Goal: Transaction & Acquisition: Obtain resource

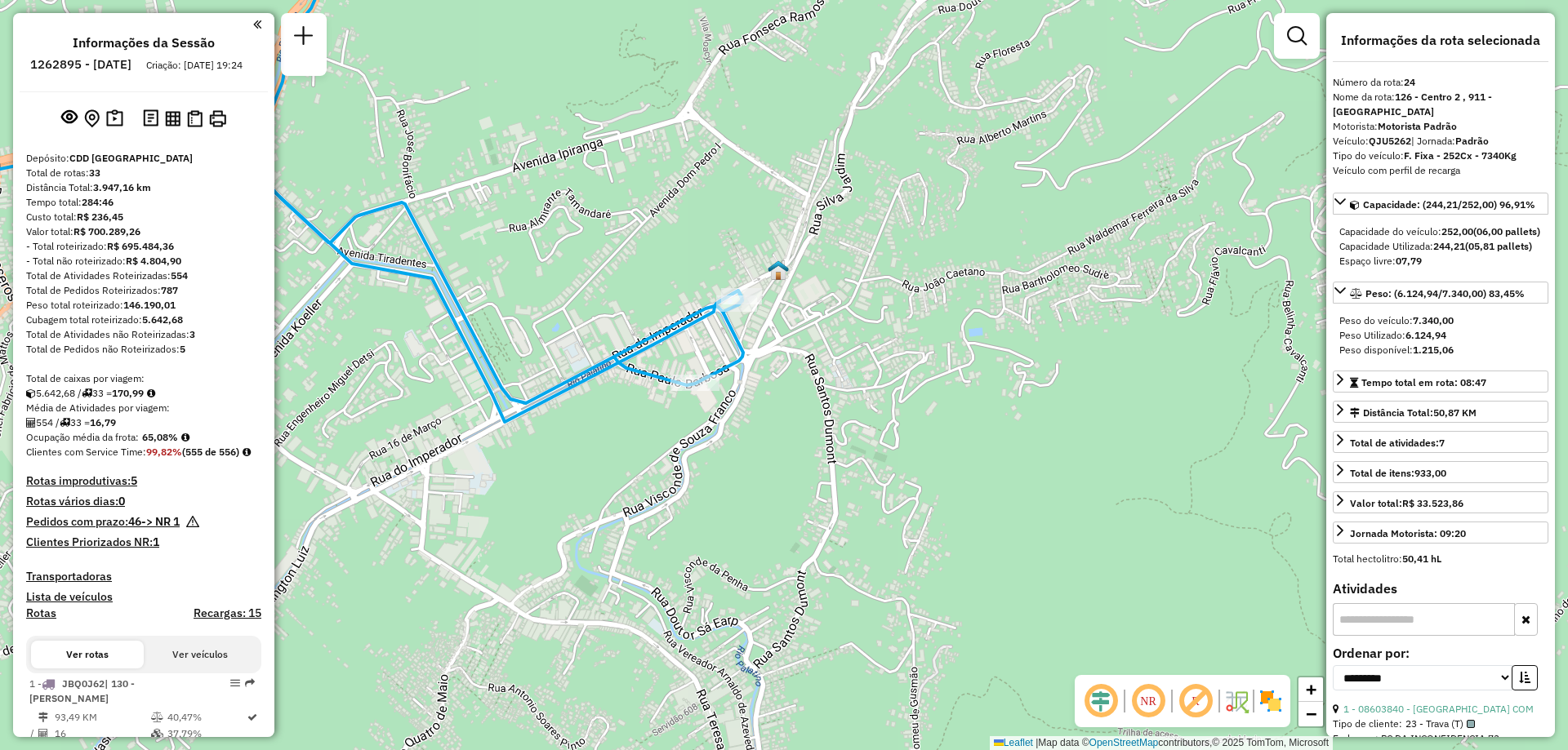
select select "**********"
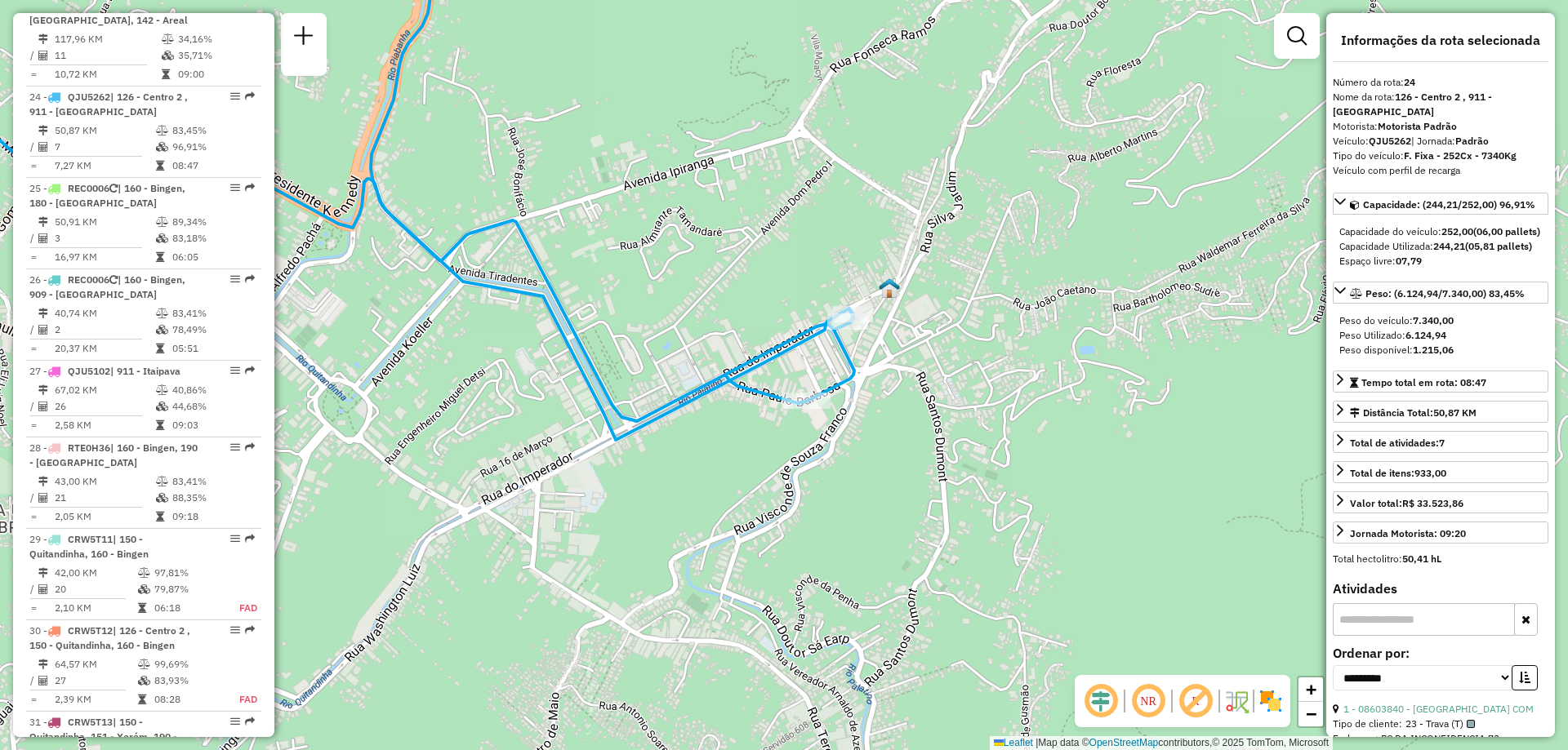
drag, startPoint x: 659, startPoint y: 480, endPoint x: 774, endPoint y: 498, distance: 116.4
click at [774, 498] on div "Janela de atendimento Grade de atendimento Capacidade Transportadoras Veículos …" at bounding box center [784, 375] width 1568 height 750
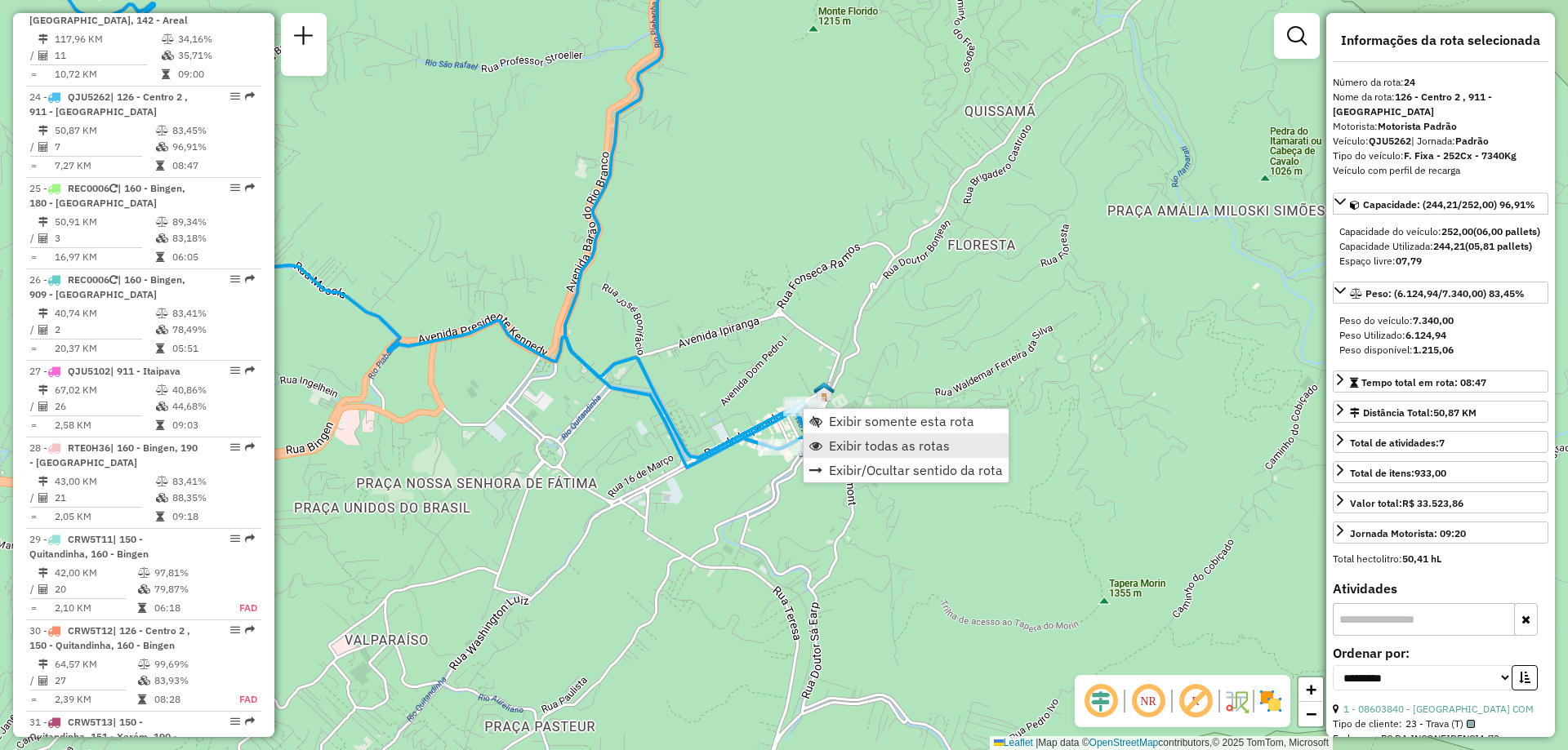
click at [860, 446] on span "Exibir todas as rotas" at bounding box center [889, 446] width 121 height 13
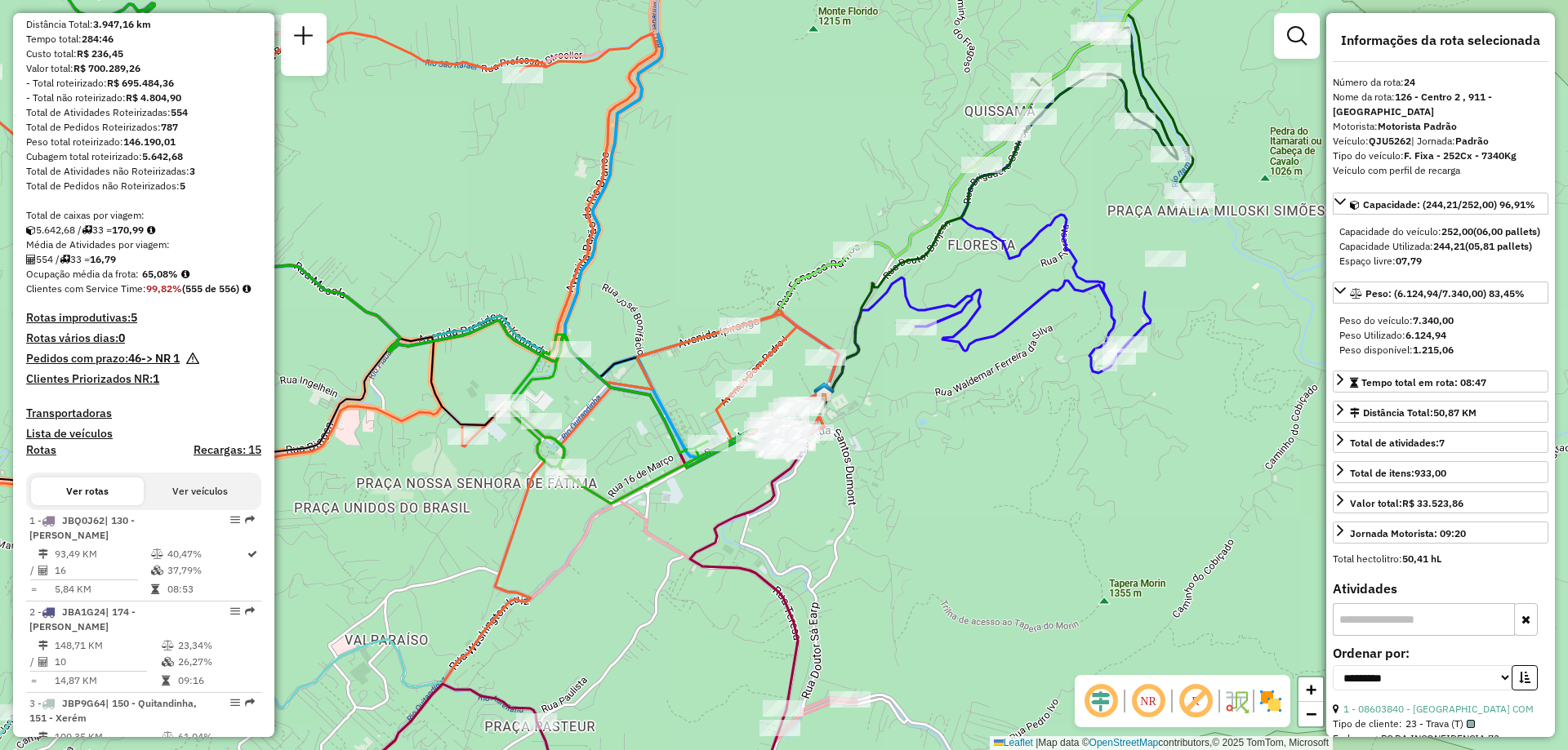
scroll to position [0, 0]
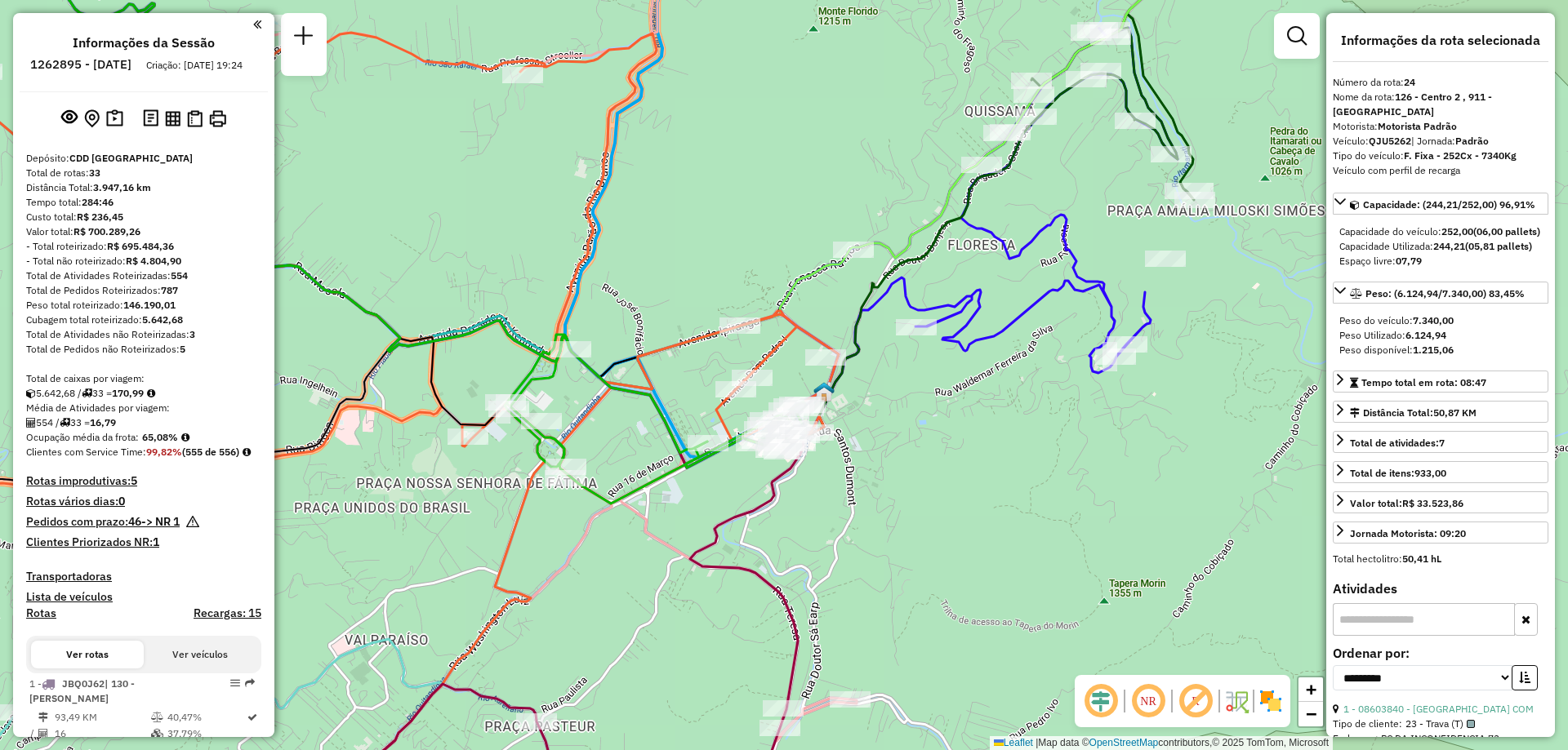
click at [114, 488] on h4 "Rotas improdutivas: 5" at bounding box center [144, 481] width 235 height 14
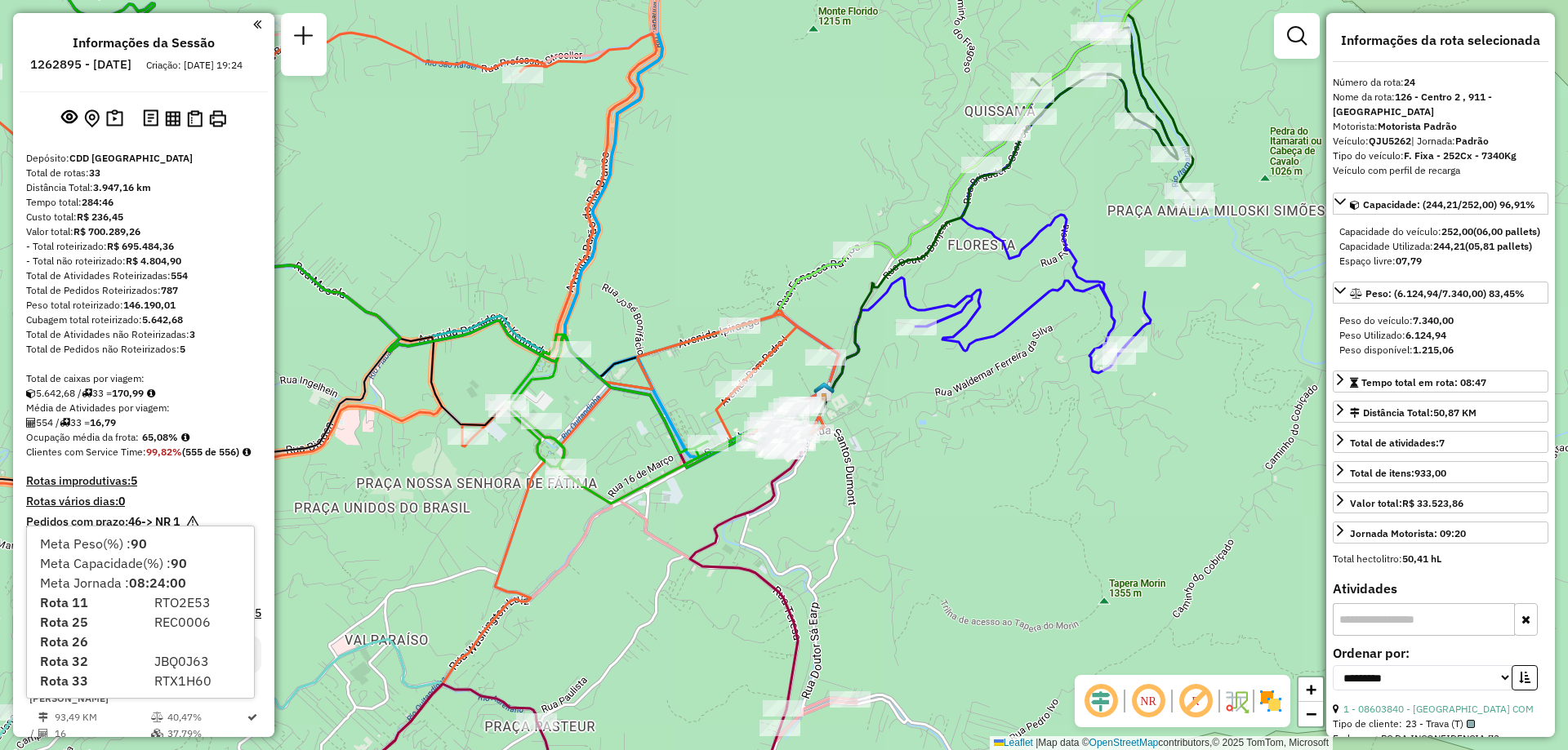
click at [222, 210] on div "Tempo total: 284:46" at bounding box center [144, 202] width 235 height 15
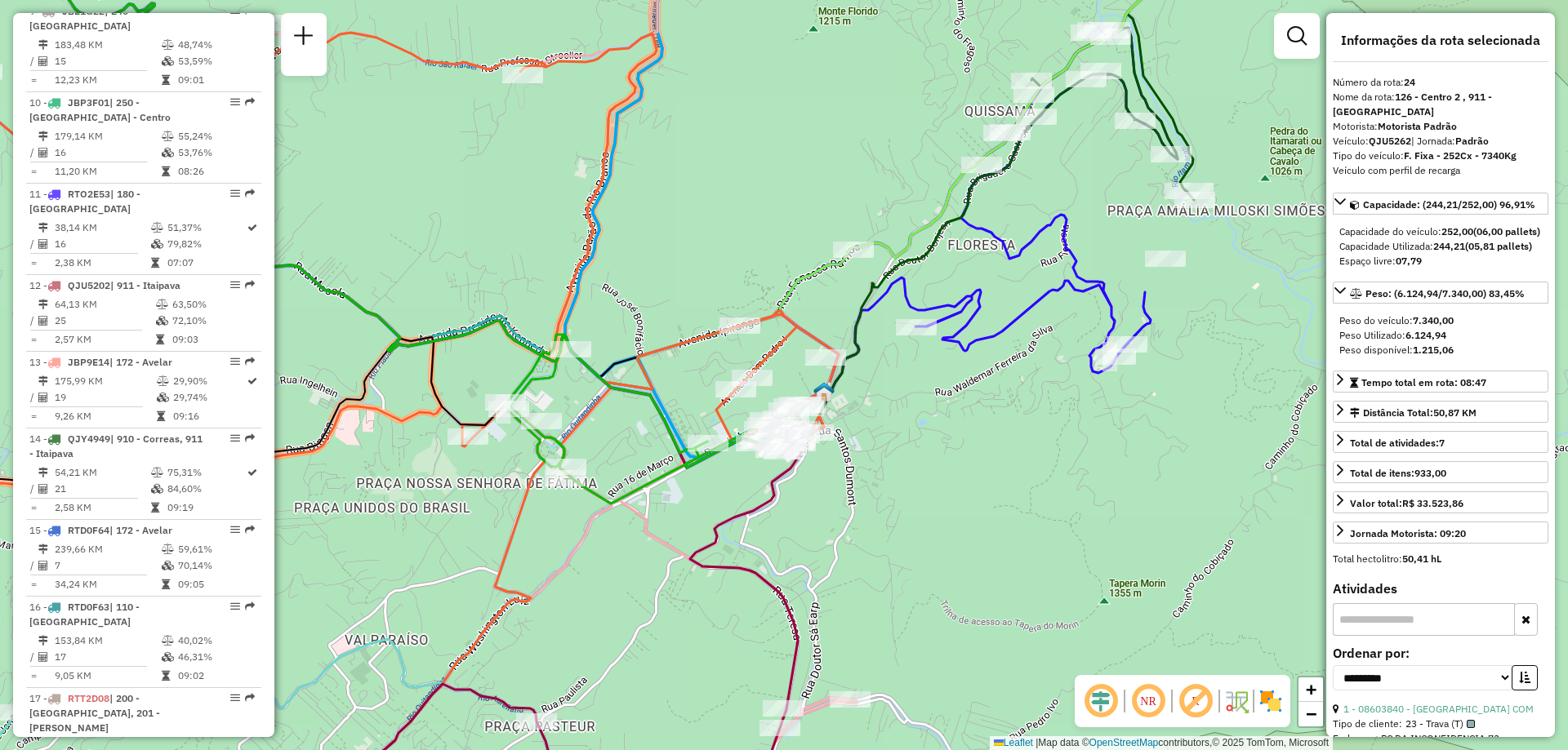
scroll to position [1462, 0]
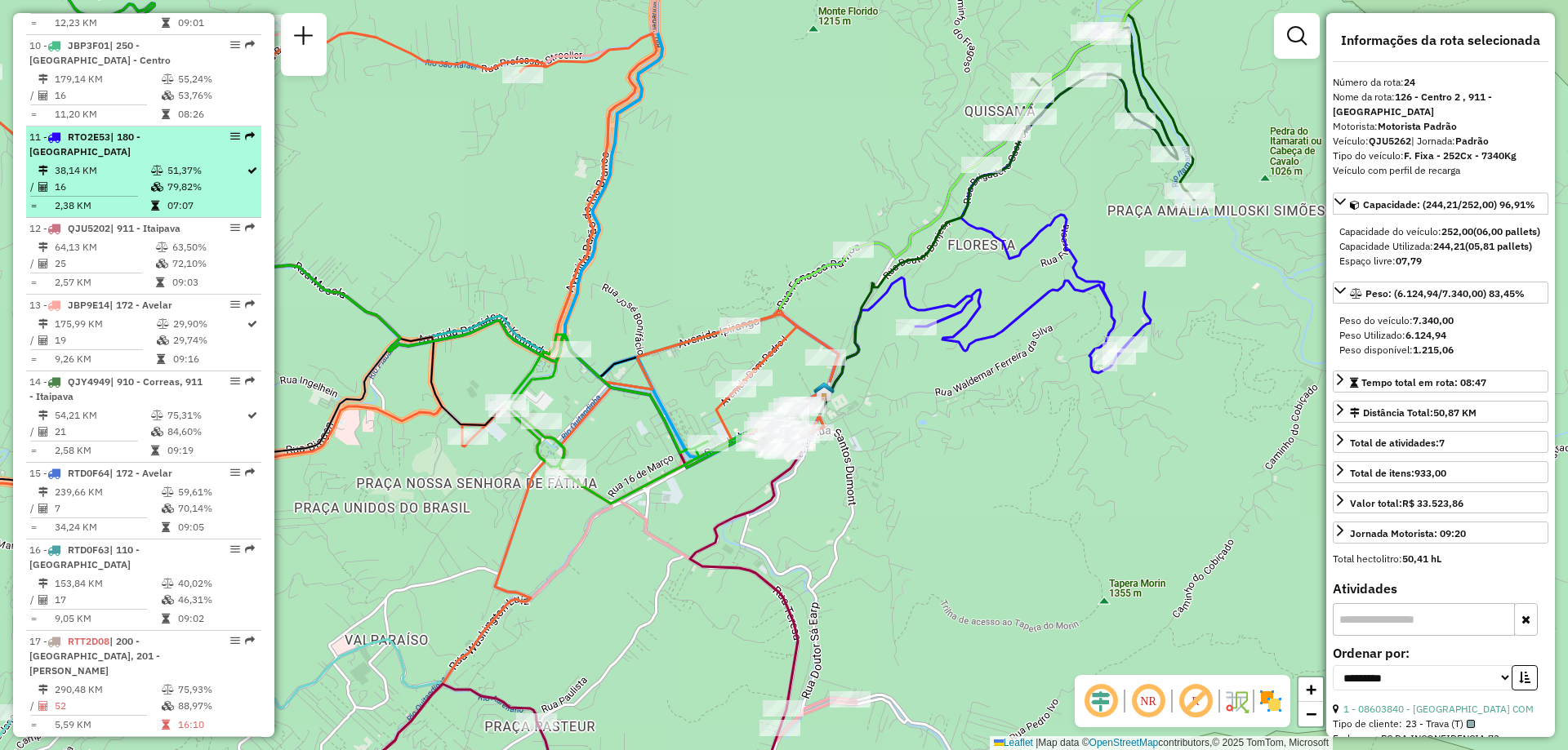
click at [130, 179] on td "16" at bounding box center [102, 187] width 97 height 16
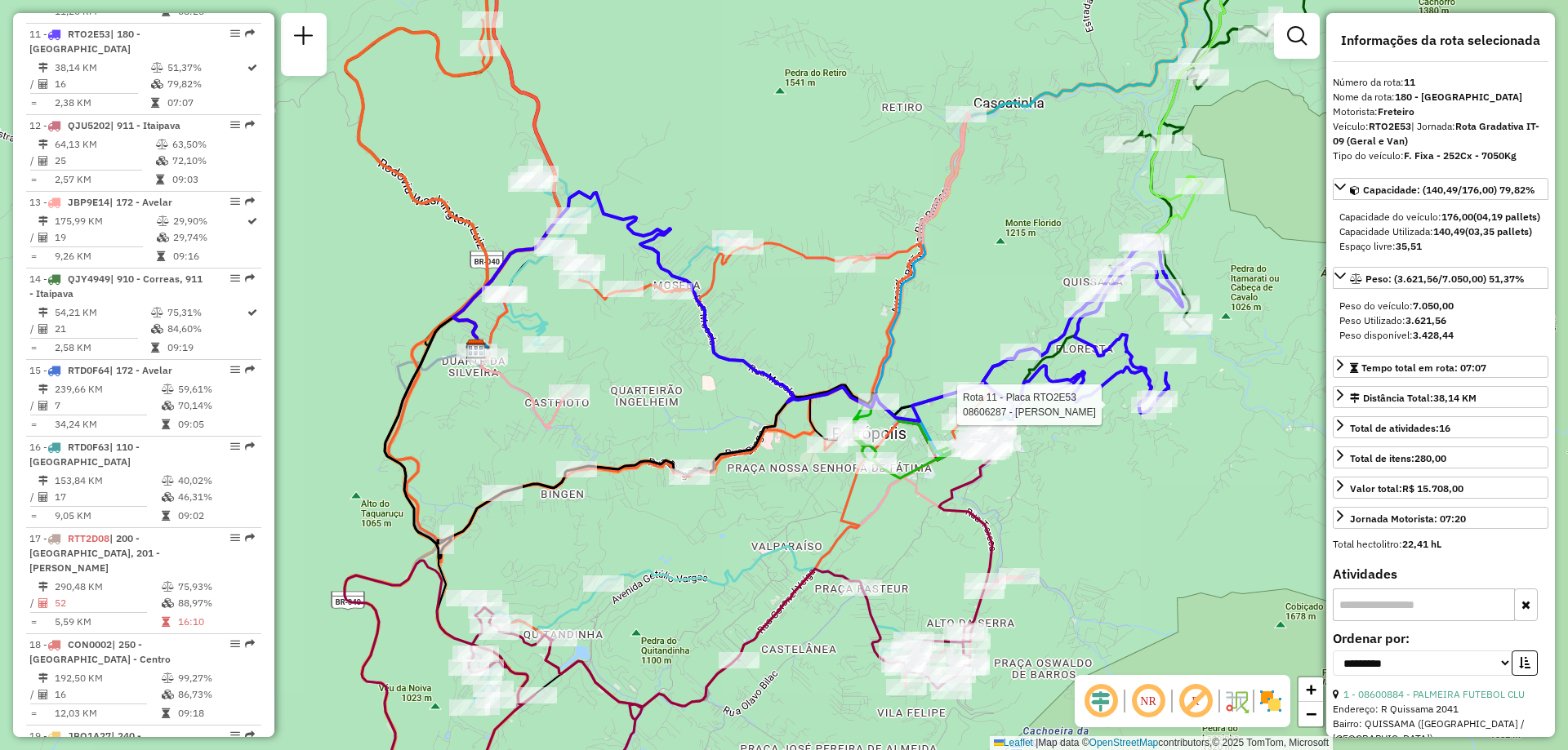
scroll to position [1575, 0]
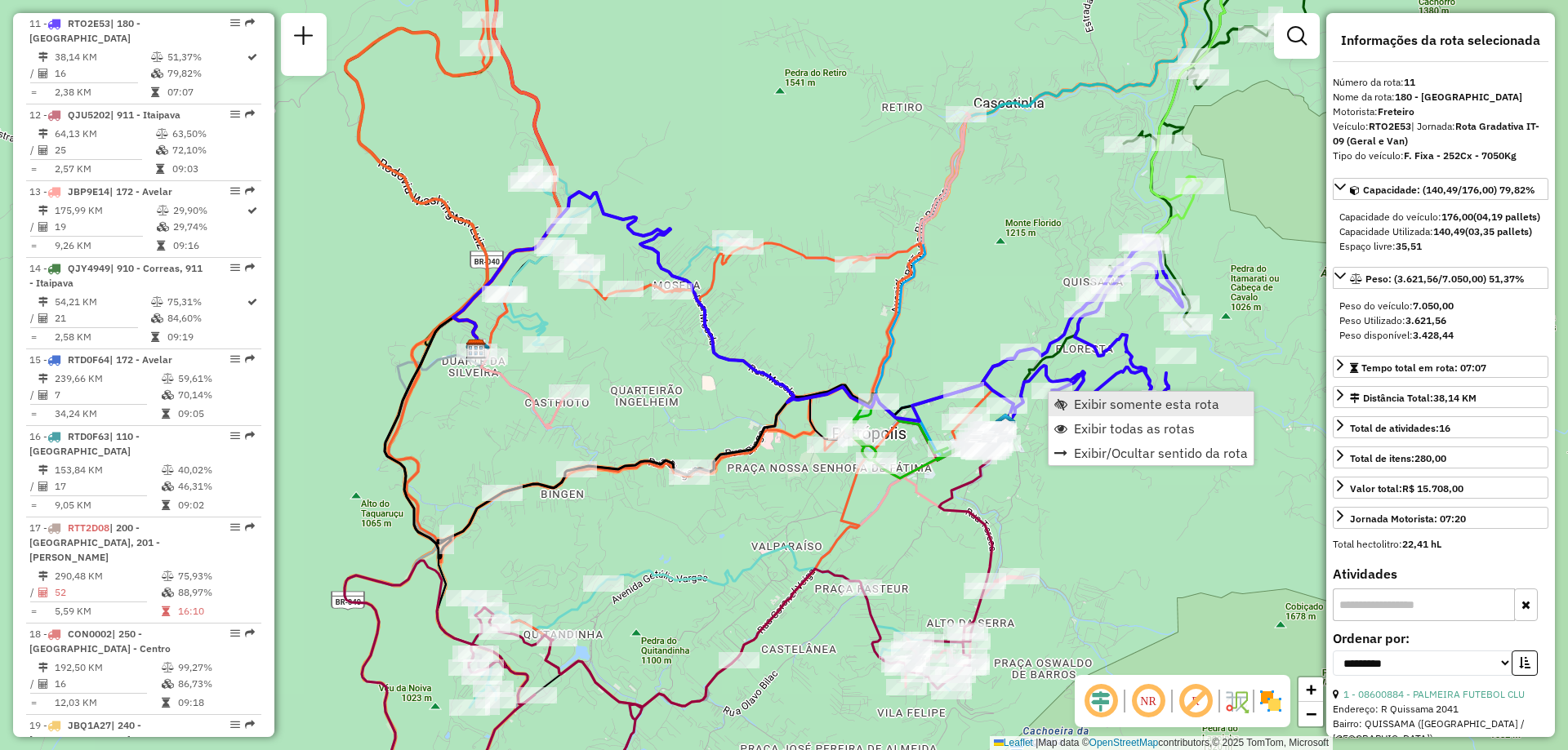
click at [1080, 404] on span "Exibir somente esta rota" at bounding box center [1146, 404] width 145 height 13
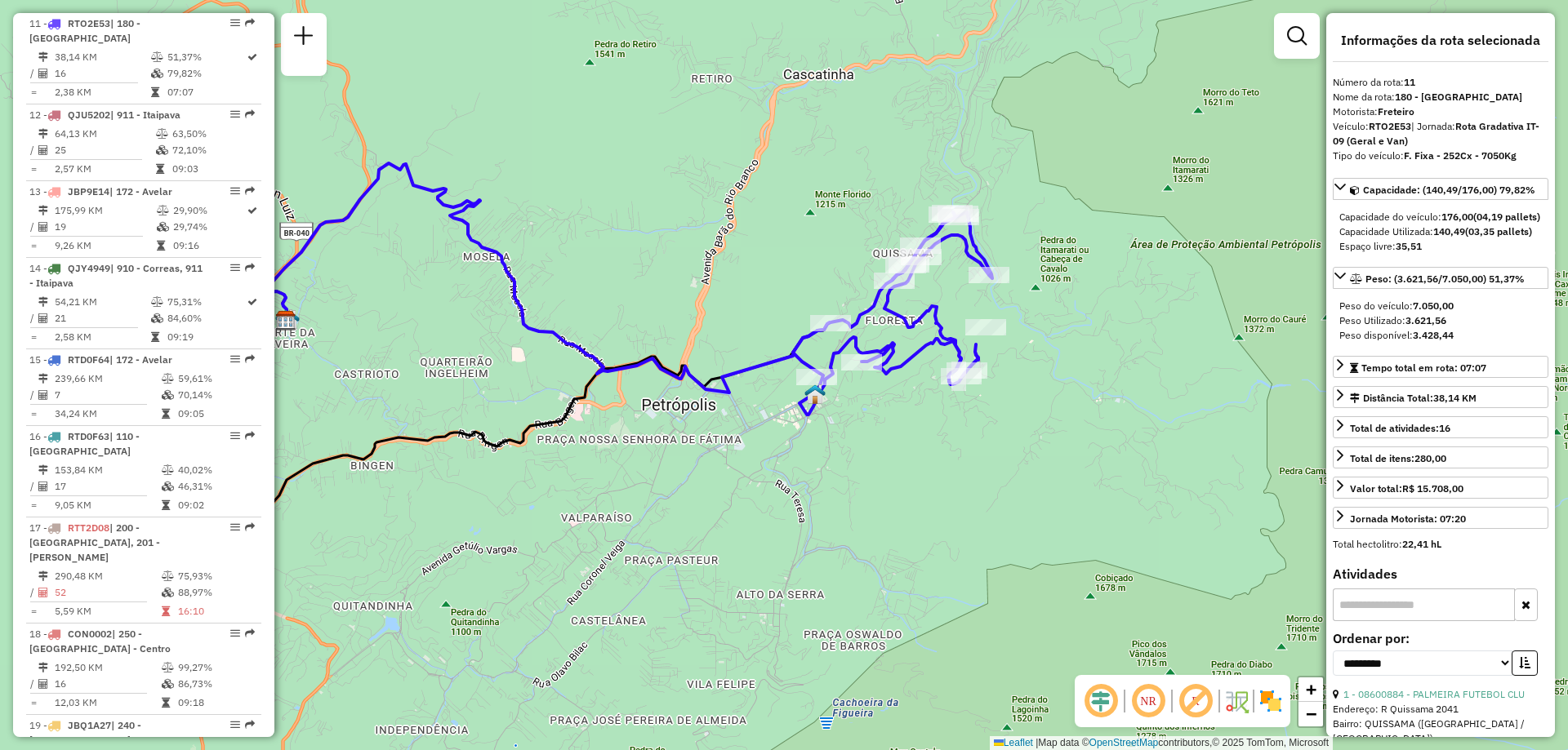
drag, startPoint x: 1153, startPoint y: 482, endPoint x: 910, endPoint y: 446, distance: 245.7
click at [919, 450] on div "Janela de atendimento Grade de atendimento Capacidade Transportadoras Veículos …" at bounding box center [784, 375] width 1568 height 750
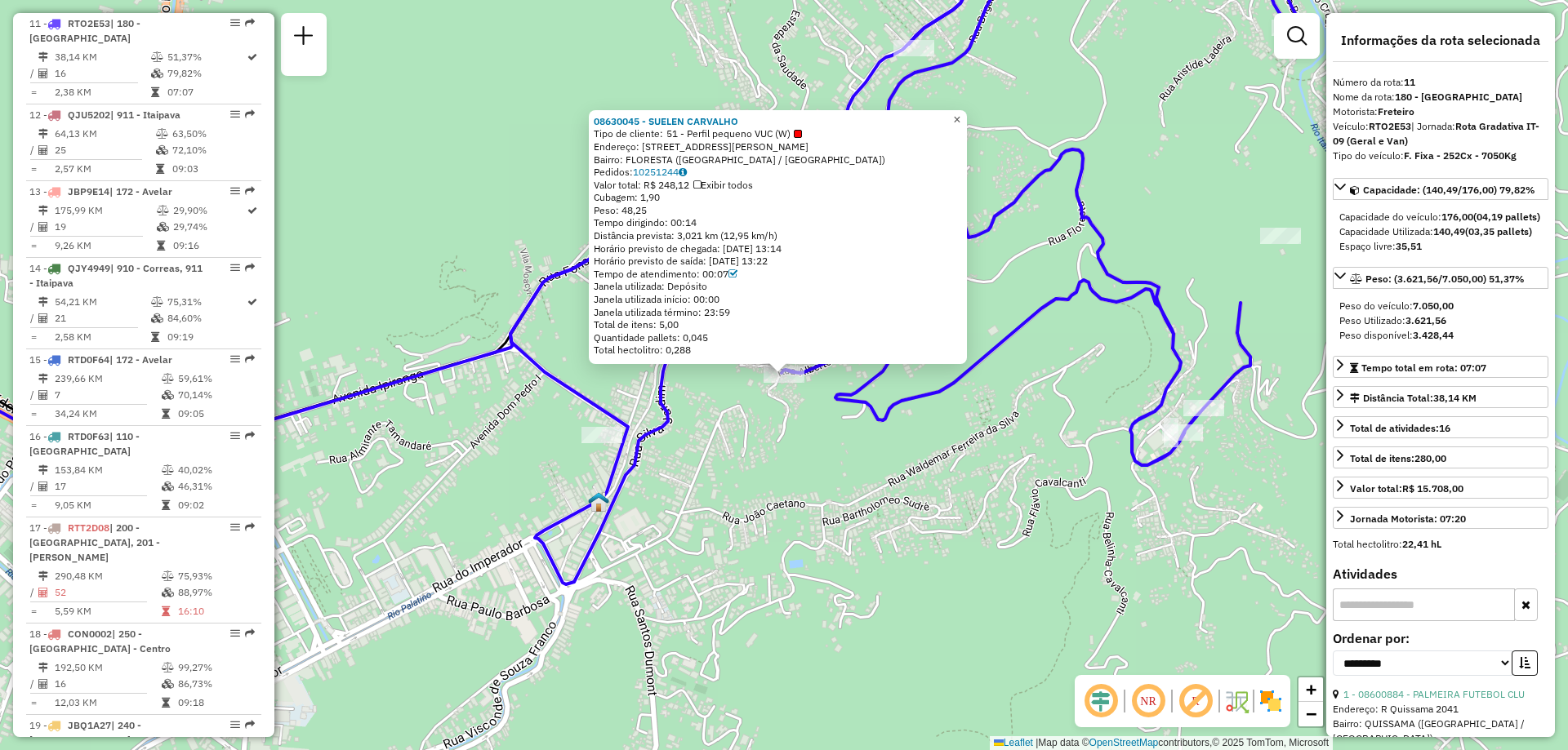
click at [961, 119] on span "×" at bounding box center [957, 119] width 7 height 14
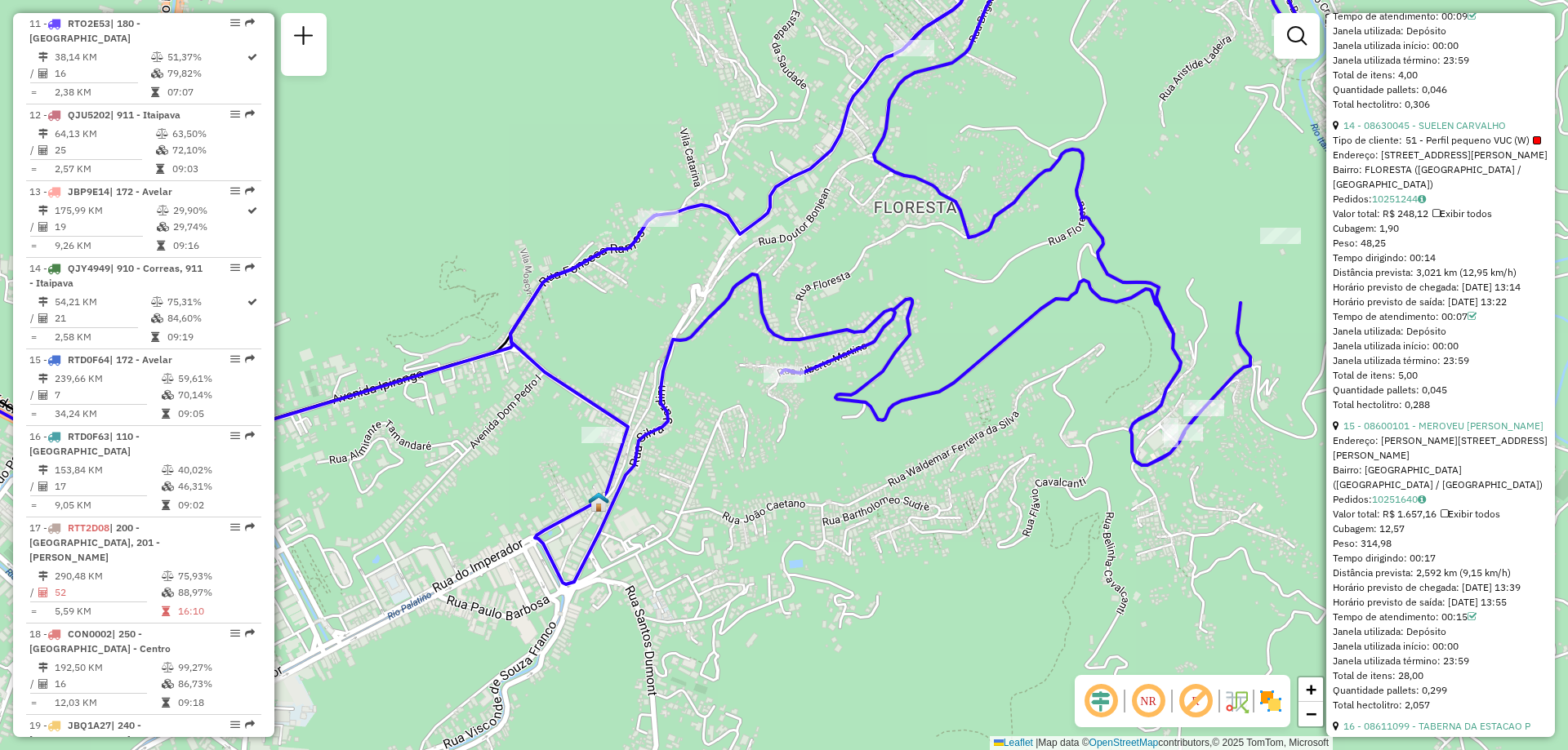
scroll to position [4324, 0]
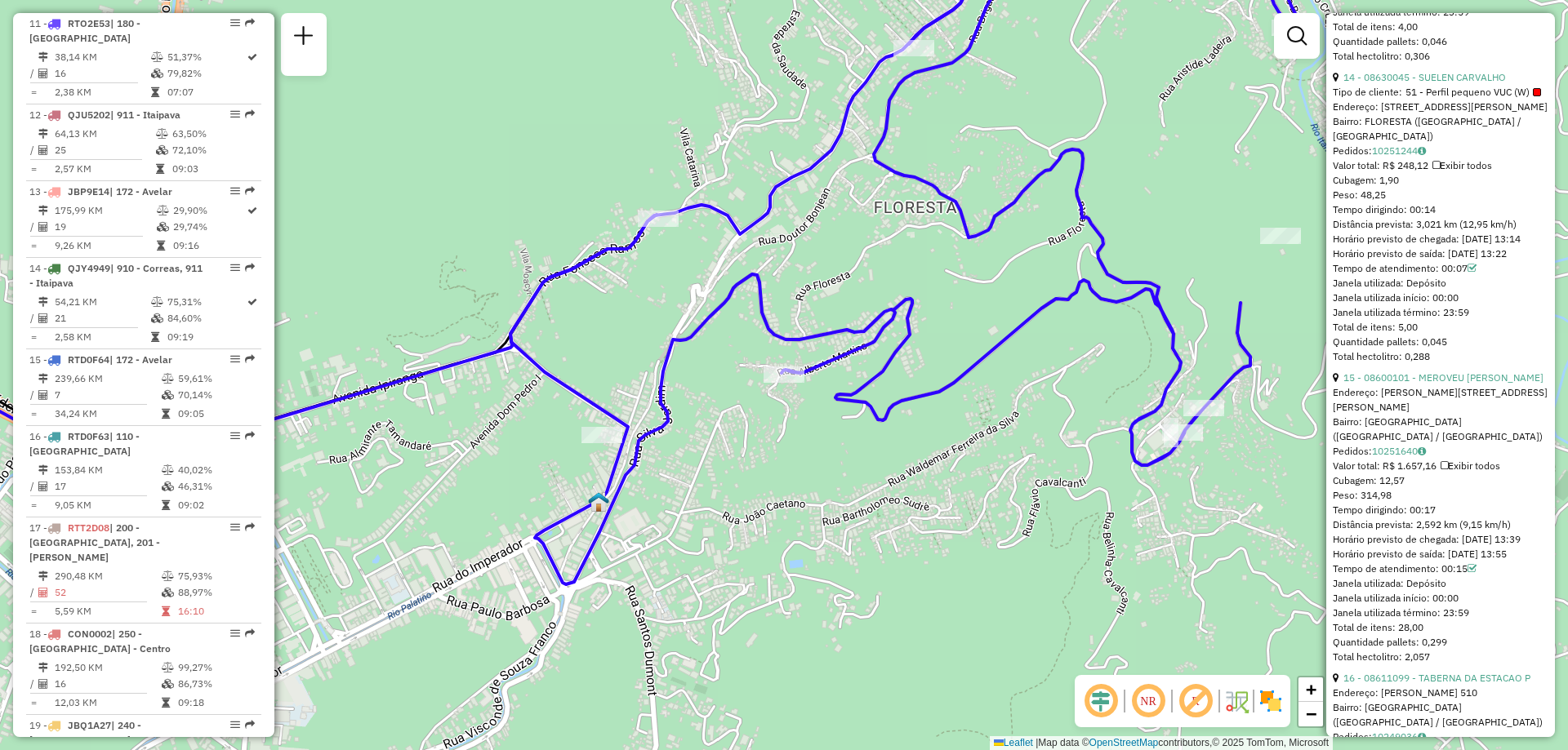
click at [1534, 97] on div at bounding box center [1537, 92] width 8 height 8
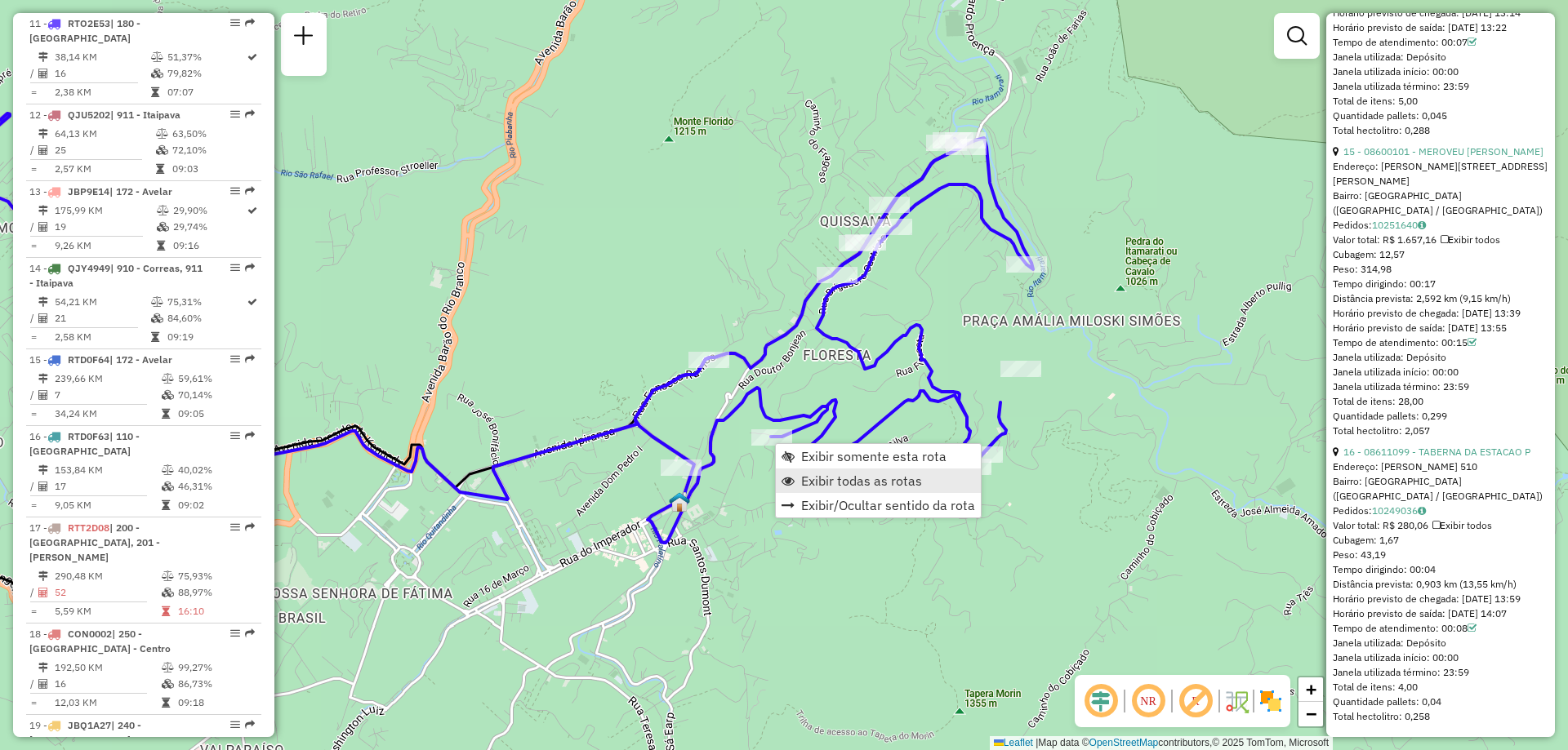
click at [827, 485] on span "Exibir todas as rotas" at bounding box center [861, 481] width 121 height 13
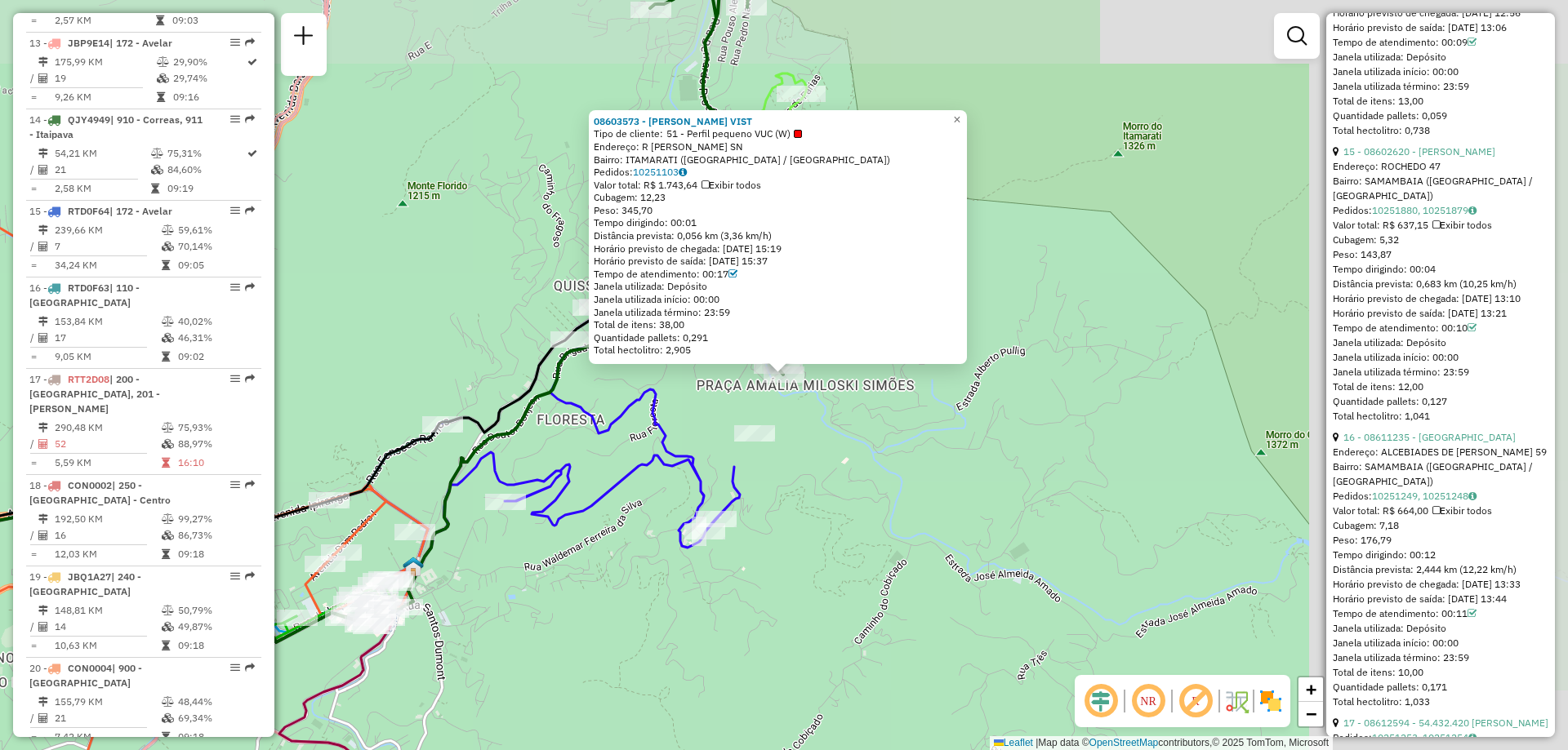
scroll to position [1805, 0]
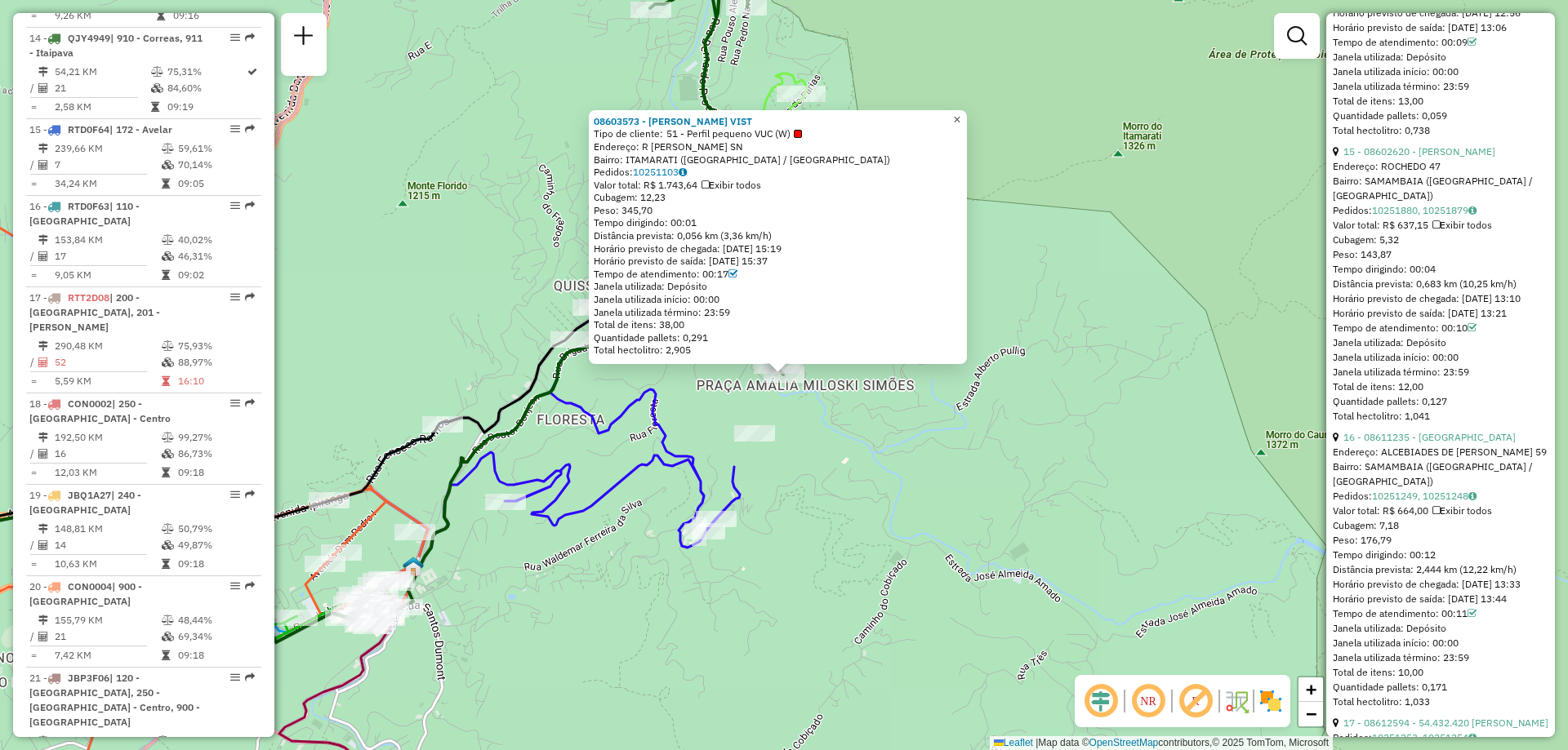
click at [961, 116] on span "×" at bounding box center [957, 119] width 7 height 14
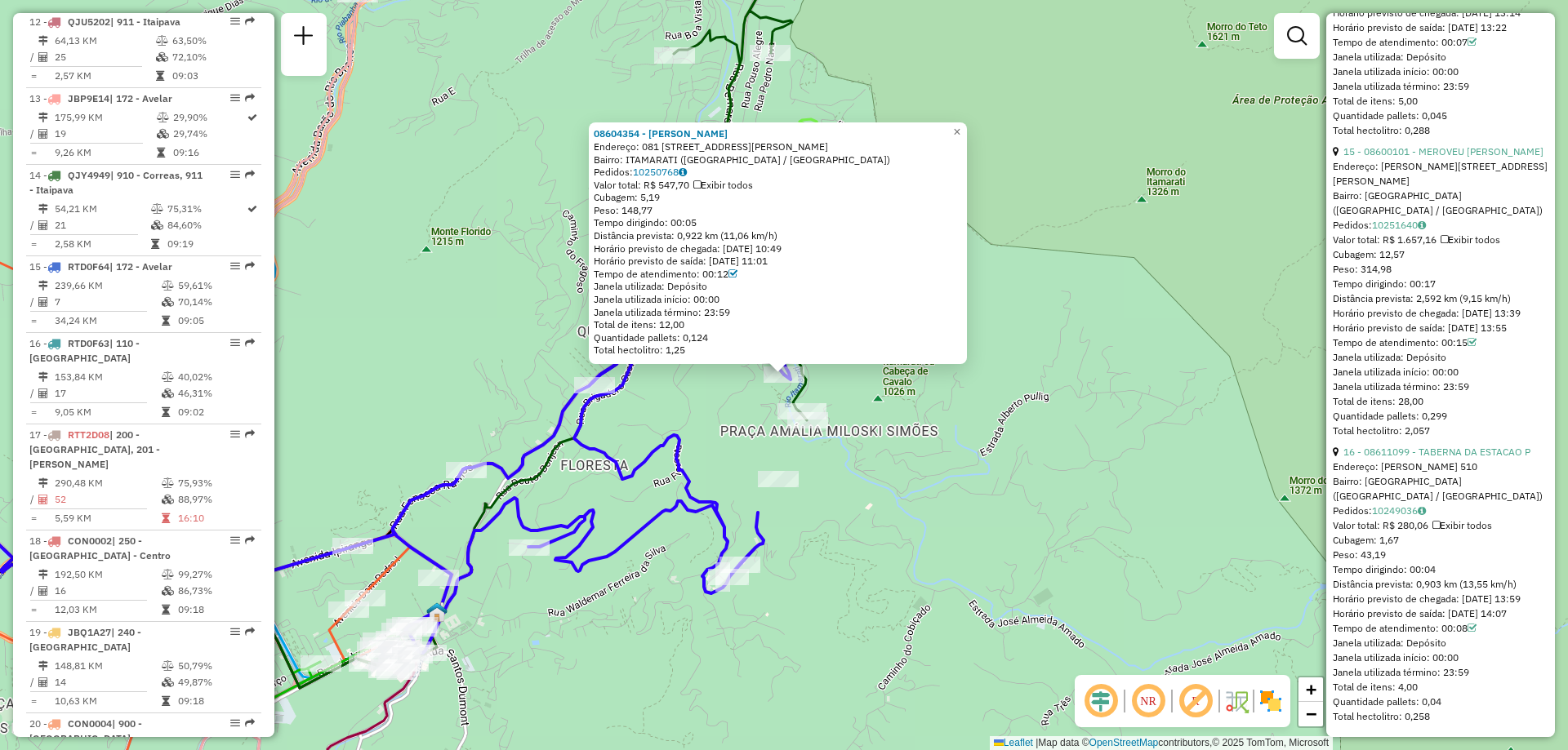
scroll to position [1575, 0]
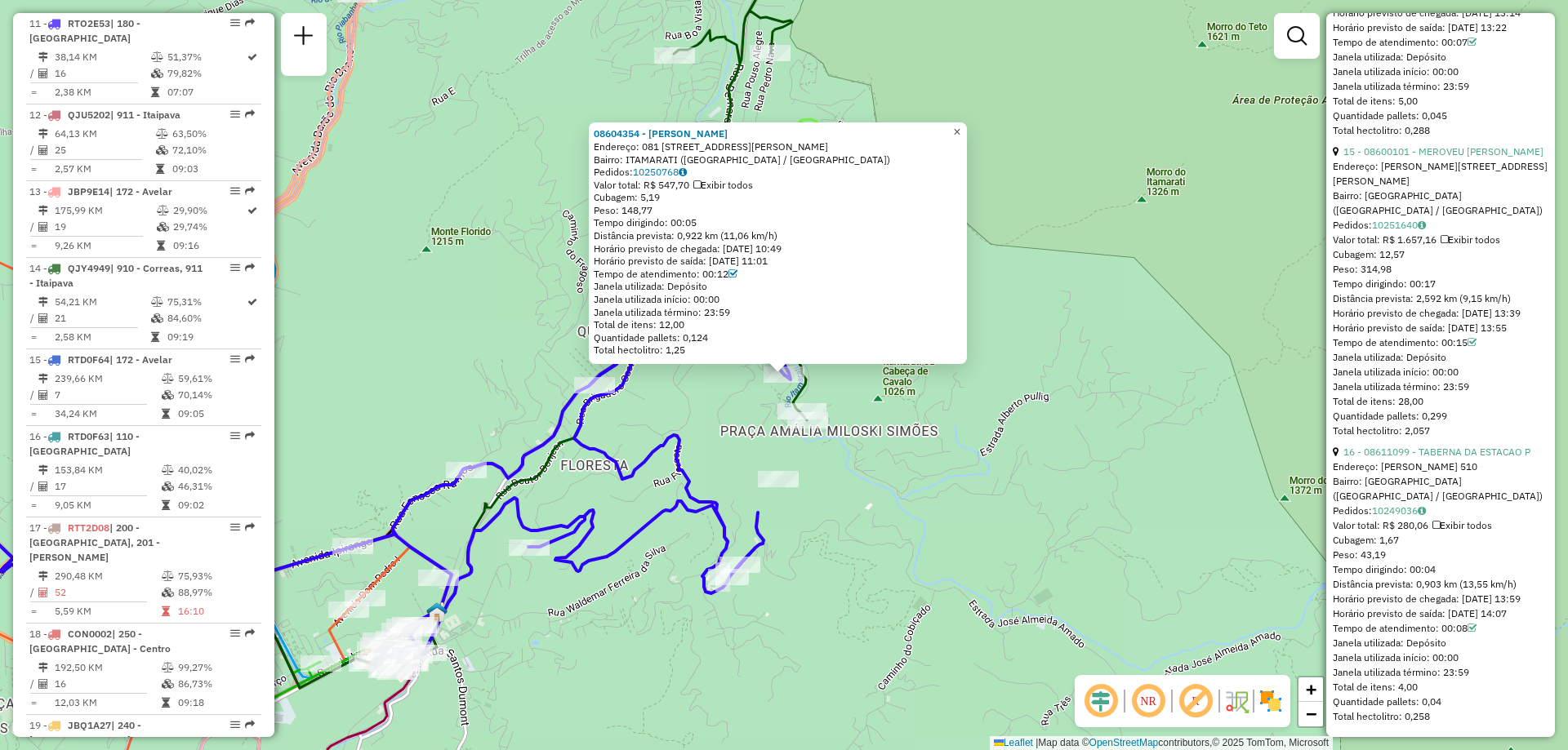
click at [961, 125] on span "×" at bounding box center [957, 131] width 7 height 14
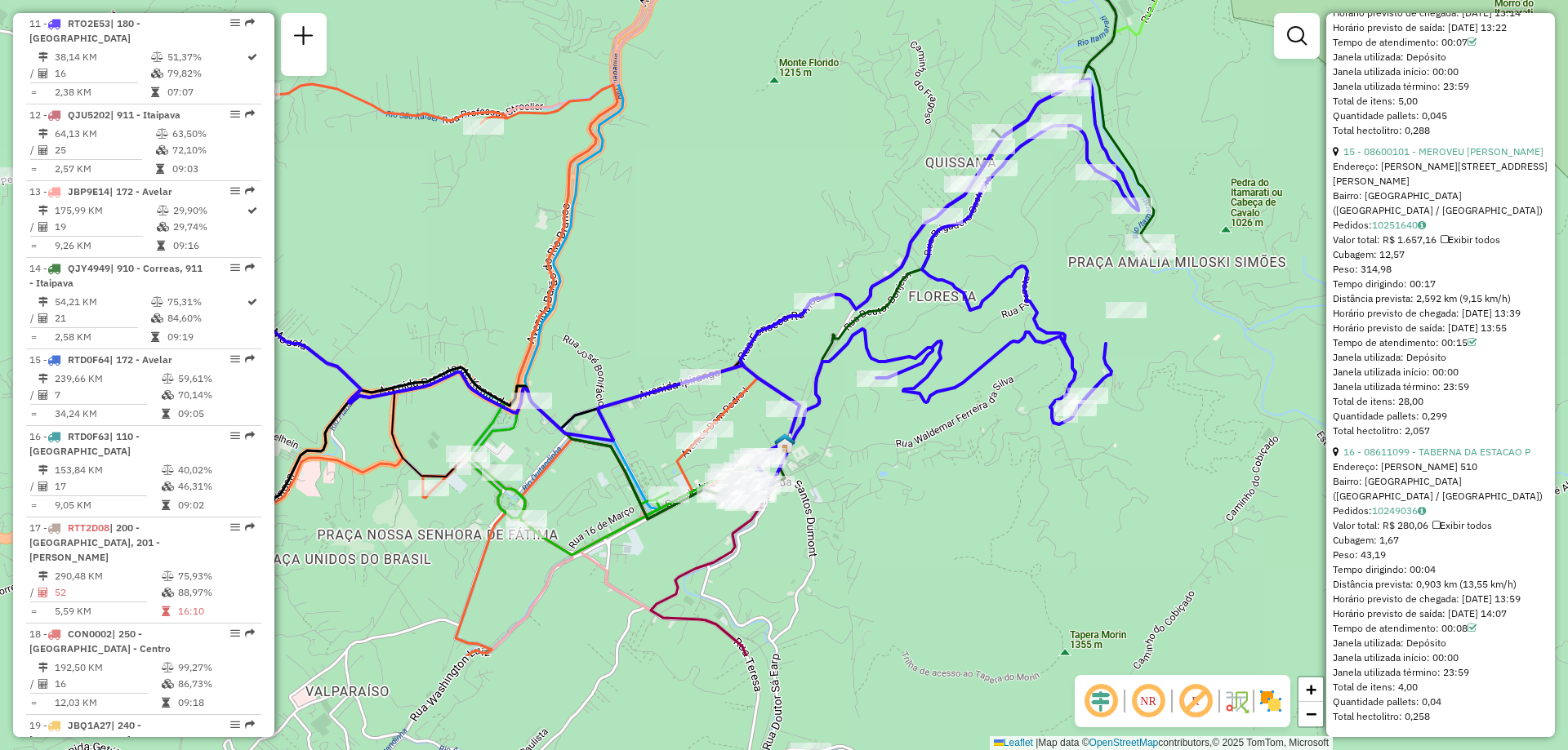
drag, startPoint x: 407, startPoint y: 280, endPoint x: 756, endPoint y: 111, distance: 387.8
click at [756, 111] on div "Janela de atendimento Grade de atendimento Capacidade Transportadoras Veículos …" at bounding box center [784, 375] width 1568 height 750
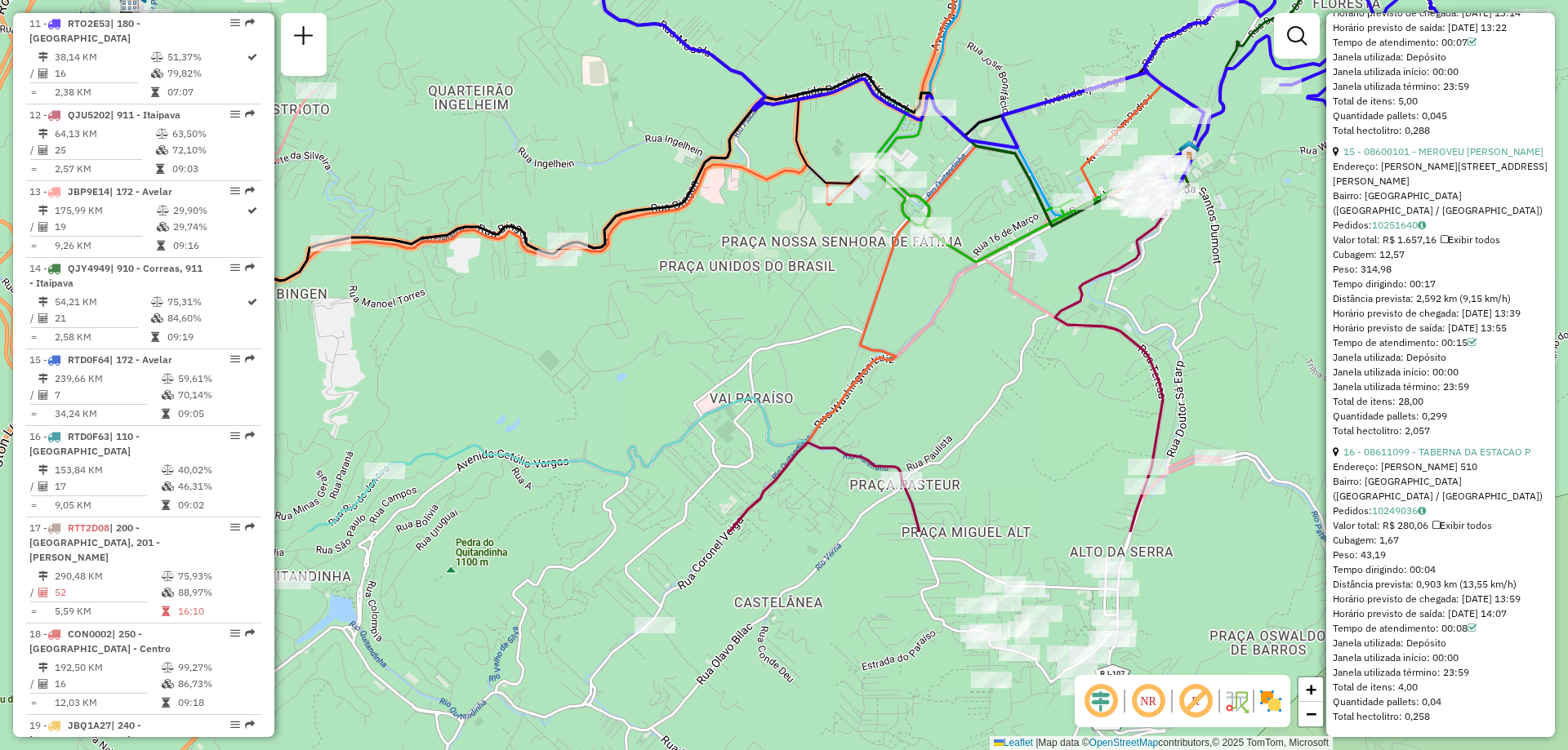
drag, startPoint x: 628, startPoint y: 284, endPoint x: 1032, endPoint y: -9, distance: 499.1
click at [1032, 0] on html "Aguarde... Pop-up bloqueado! Seu navegador bloqueou automáticamente a abertura …" at bounding box center [784, 375] width 1568 height 750
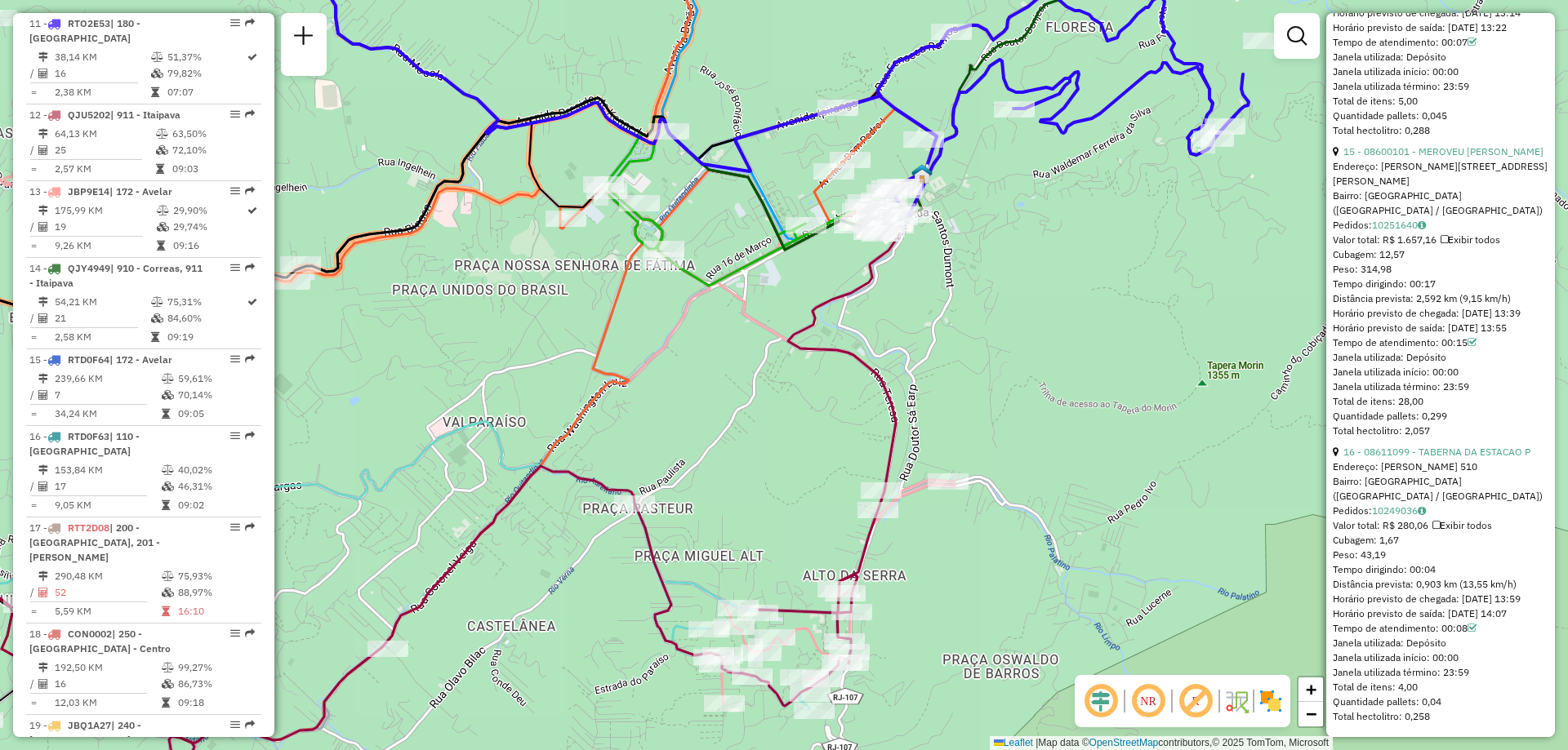
drag, startPoint x: 1245, startPoint y: 375, endPoint x: 986, endPoint y: 396, distance: 259.8
click at [986, 396] on div "Janela de atendimento Grade de atendimento Capacidade Transportadoras Veículos …" at bounding box center [784, 375] width 1568 height 750
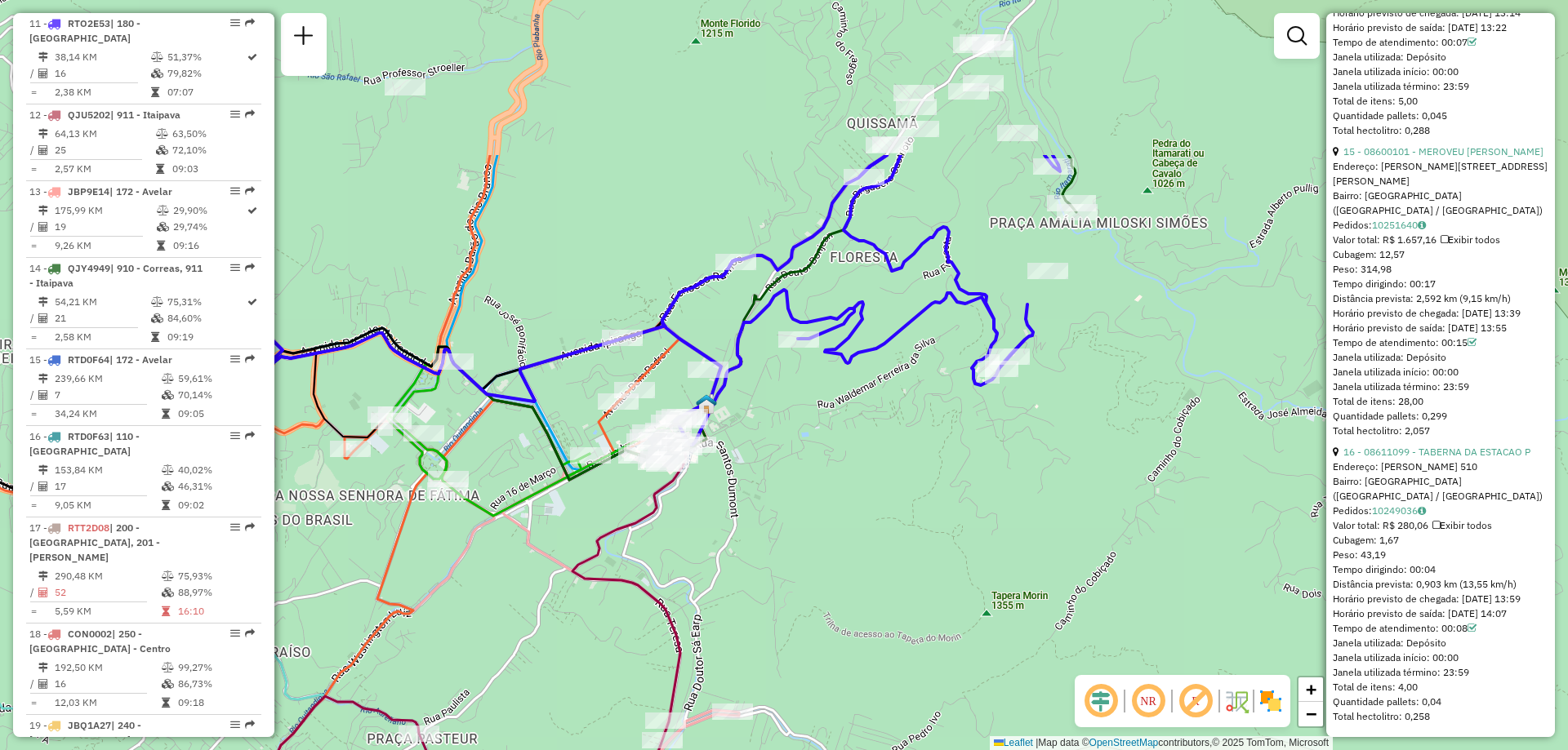
drag, startPoint x: 1173, startPoint y: 286, endPoint x: 957, endPoint y: 517, distance: 316.3
click at [957, 517] on div "Janela de atendimento Grade de atendimento Capacidade Transportadoras Veículos …" at bounding box center [784, 375] width 1568 height 750
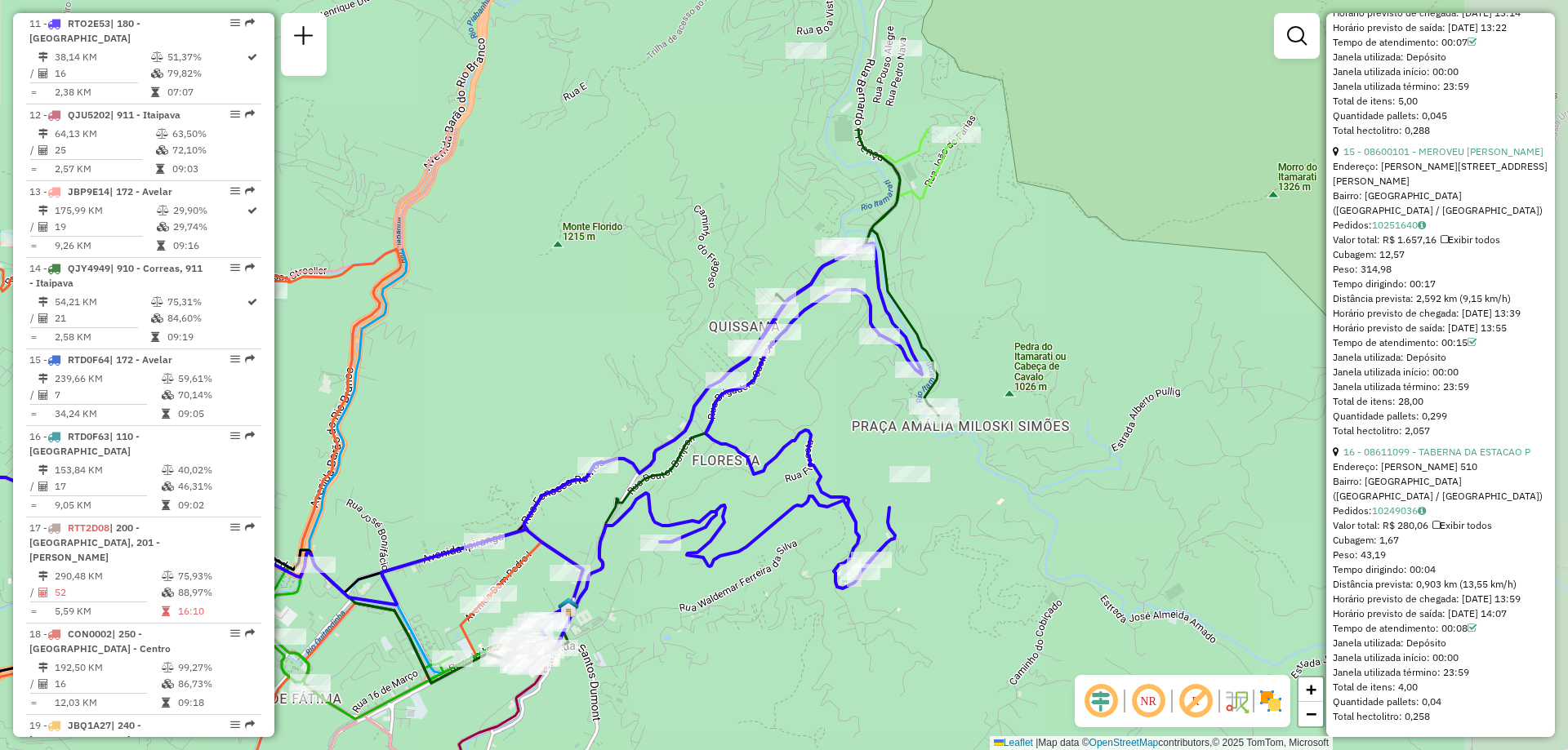
drag, startPoint x: 1118, startPoint y: 348, endPoint x: 980, endPoint y: 551, distance: 245.5
click at [980, 551] on div "Janela de atendimento Grade de atendimento Capacidade Transportadoras Veículos …" at bounding box center [784, 375] width 1568 height 750
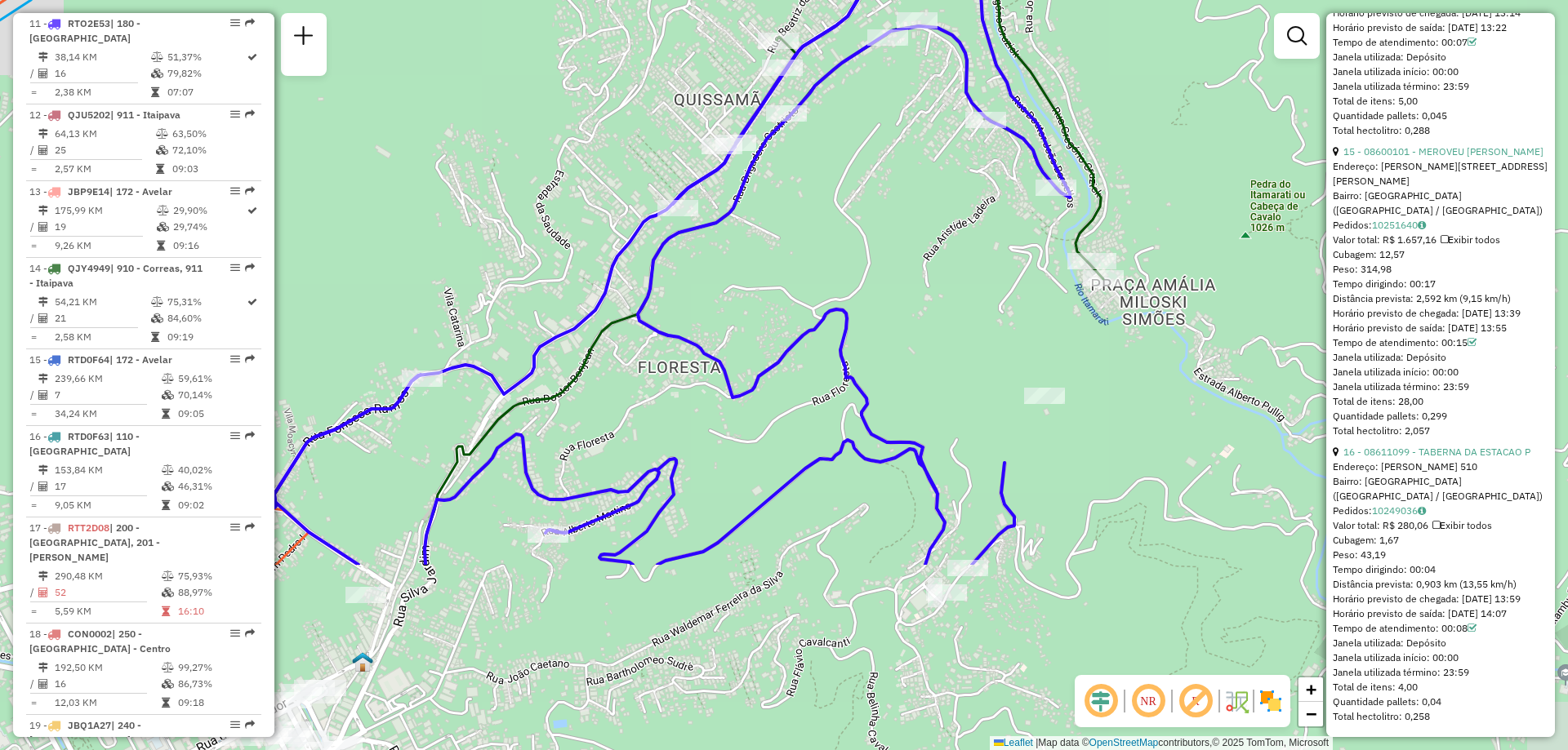
drag, startPoint x: 698, startPoint y: 488, endPoint x: 853, endPoint y: 227, distance: 303.6
click at [853, 227] on div "Janela de atendimento Grade de atendimento Capacidade Transportadoras Veículos …" at bounding box center [784, 375] width 1568 height 750
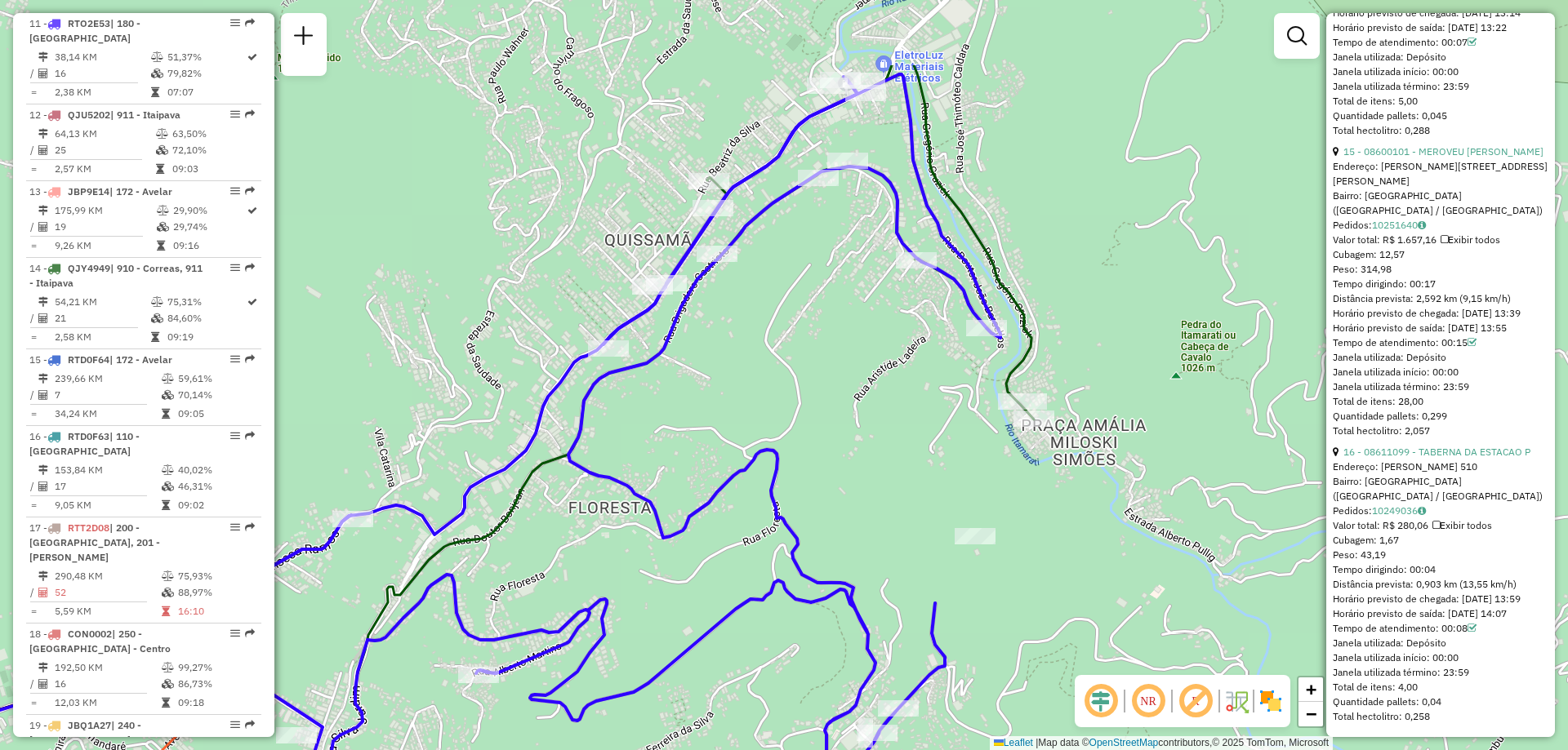
drag, startPoint x: 858, startPoint y: 221, endPoint x: 789, endPoint y: 361, distance: 156.1
click at [789, 361] on div "Janela de atendimento Grade de atendimento Capacidade Transportadoras Veículos …" at bounding box center [784, 375] width 1568 height 750
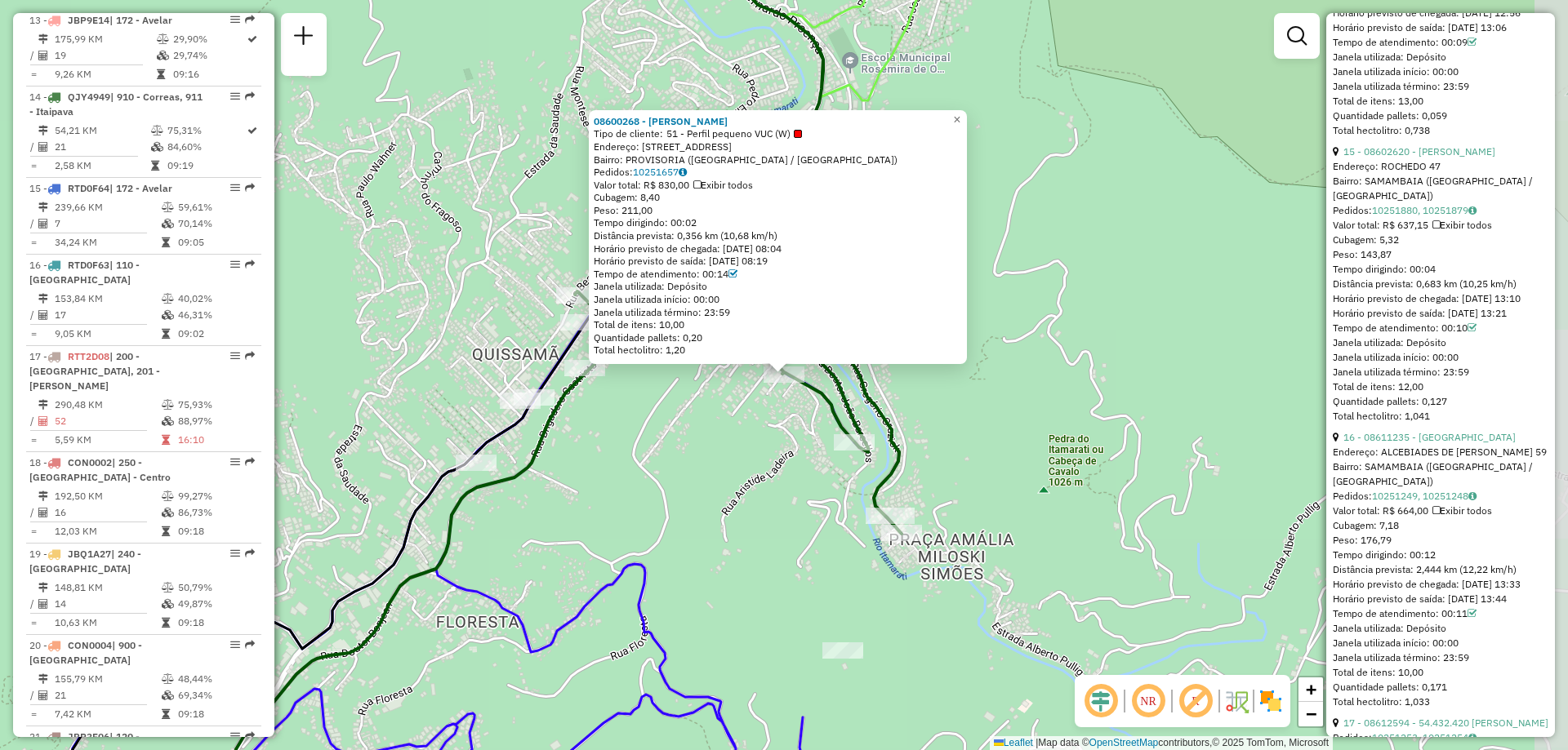
scroll to position [1805, 0]
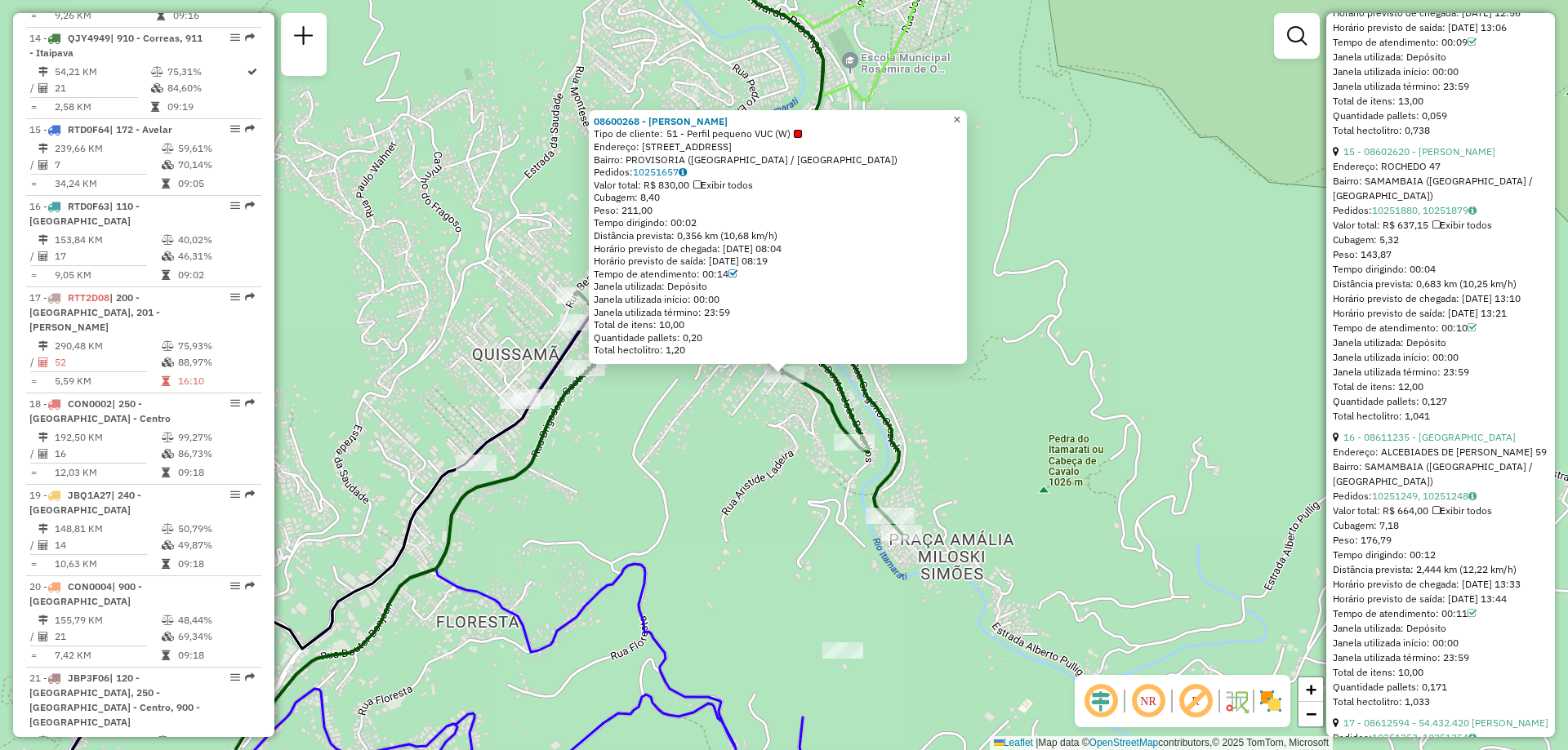
click at [961, 115] on span "×" at bounding box center [957, 119] width 7 height 14
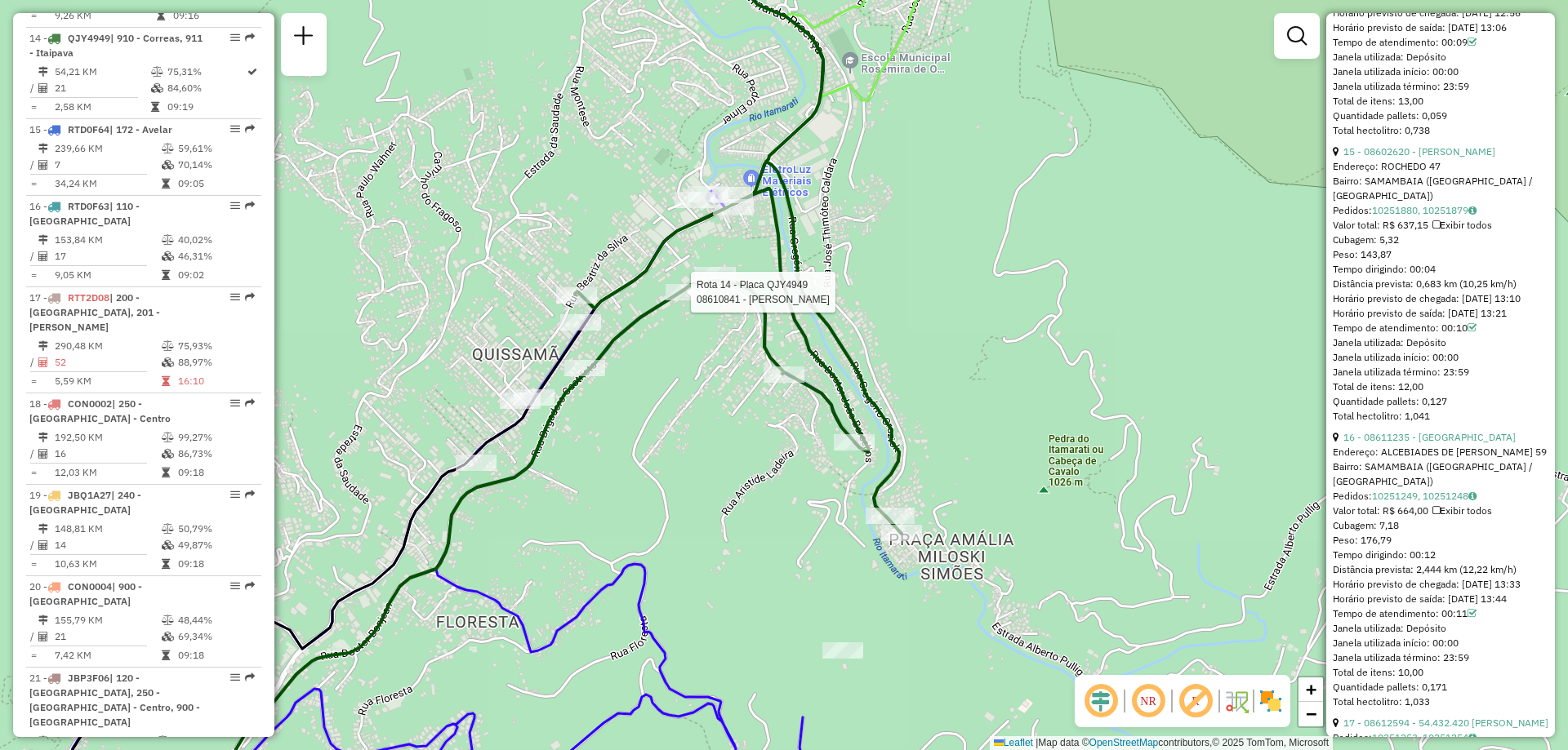
click at [682, 301] on div at bounding box center [686, 293] width 41 height 16
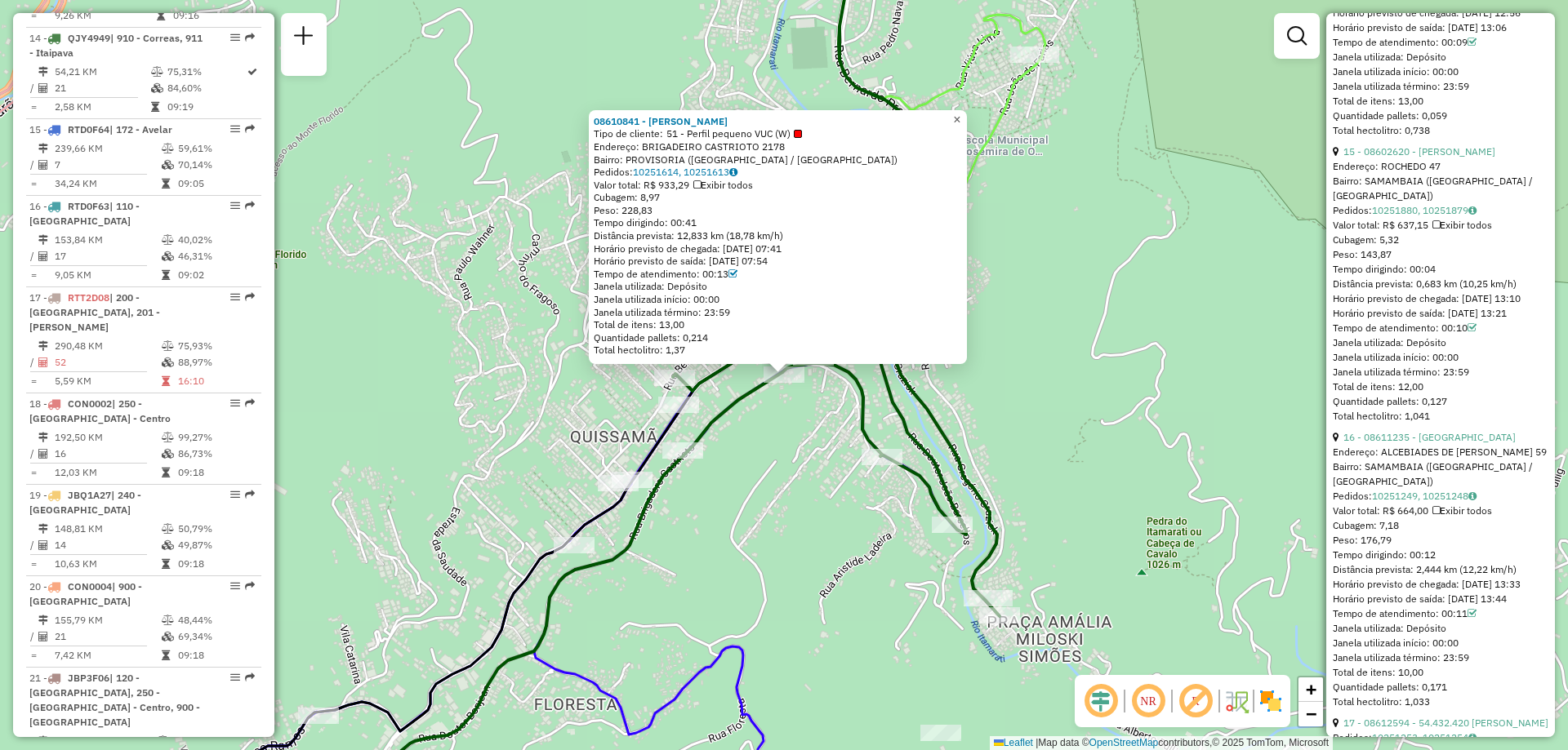
click at [961, 113] on span "×" at bounding box center [957, 119] width 7 height 14
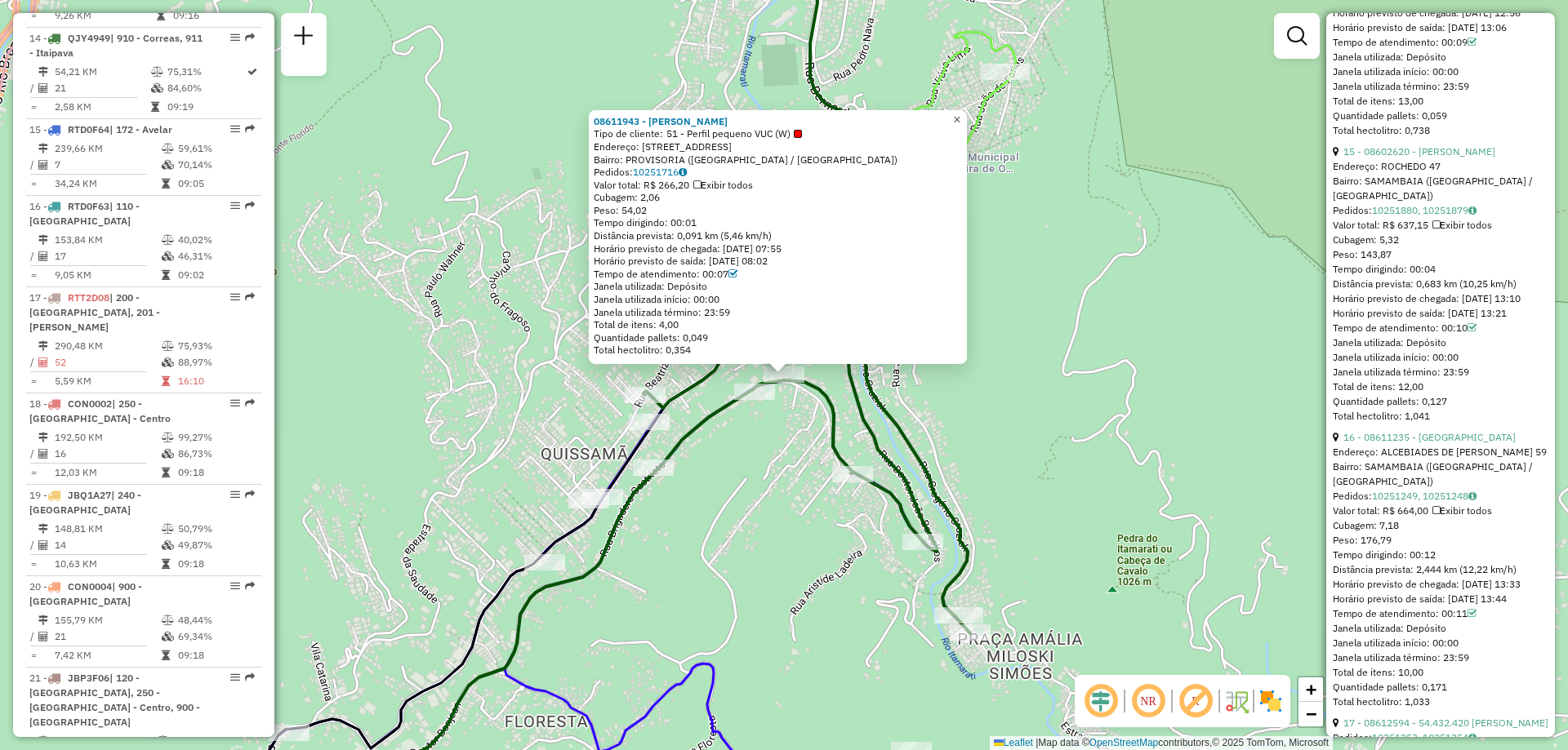
click at [961, 113] on span "×" at bounding box center [957, 119] width 7 height 14
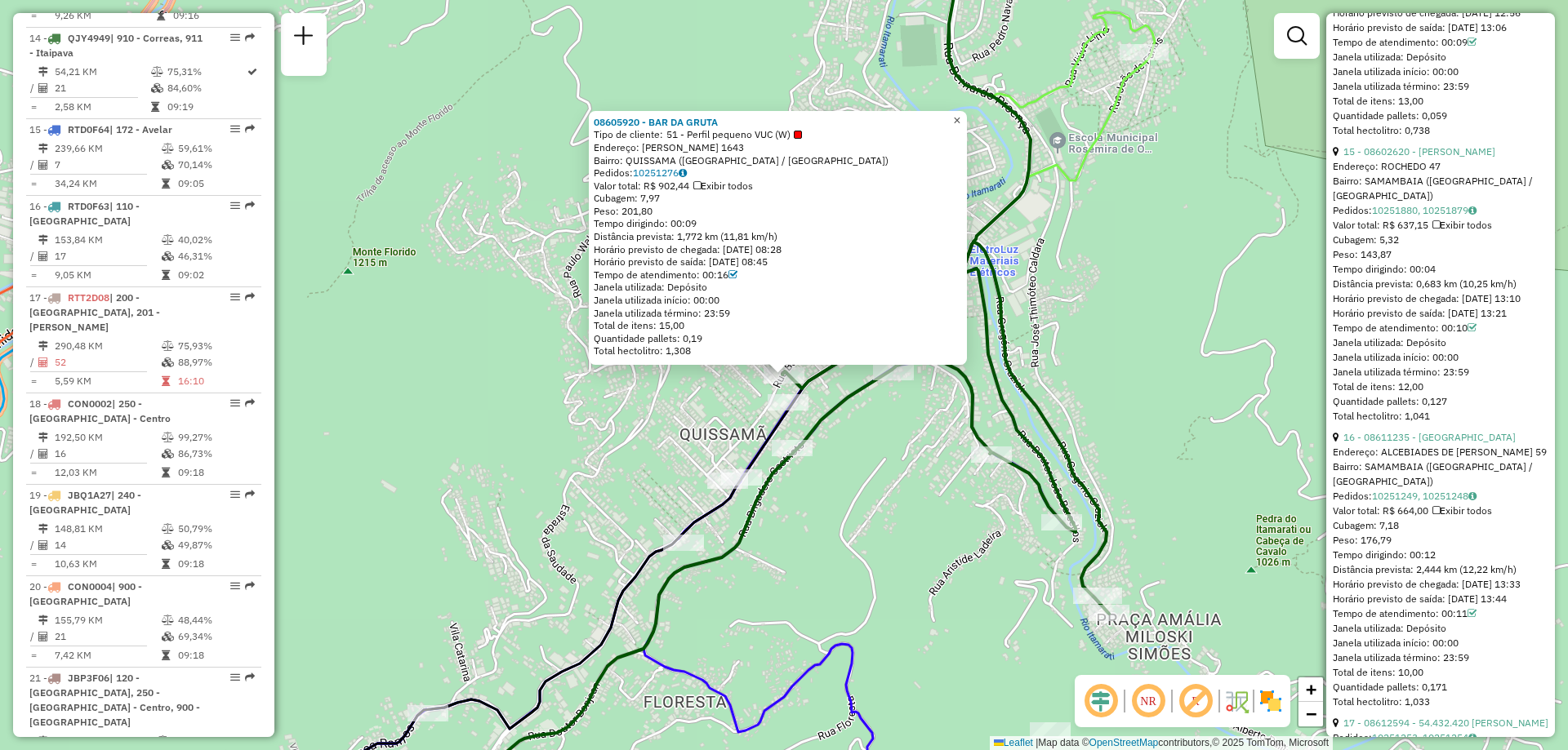
click at [961, 114] on span "×" at bounding box center [957, 120] width 7 height 14
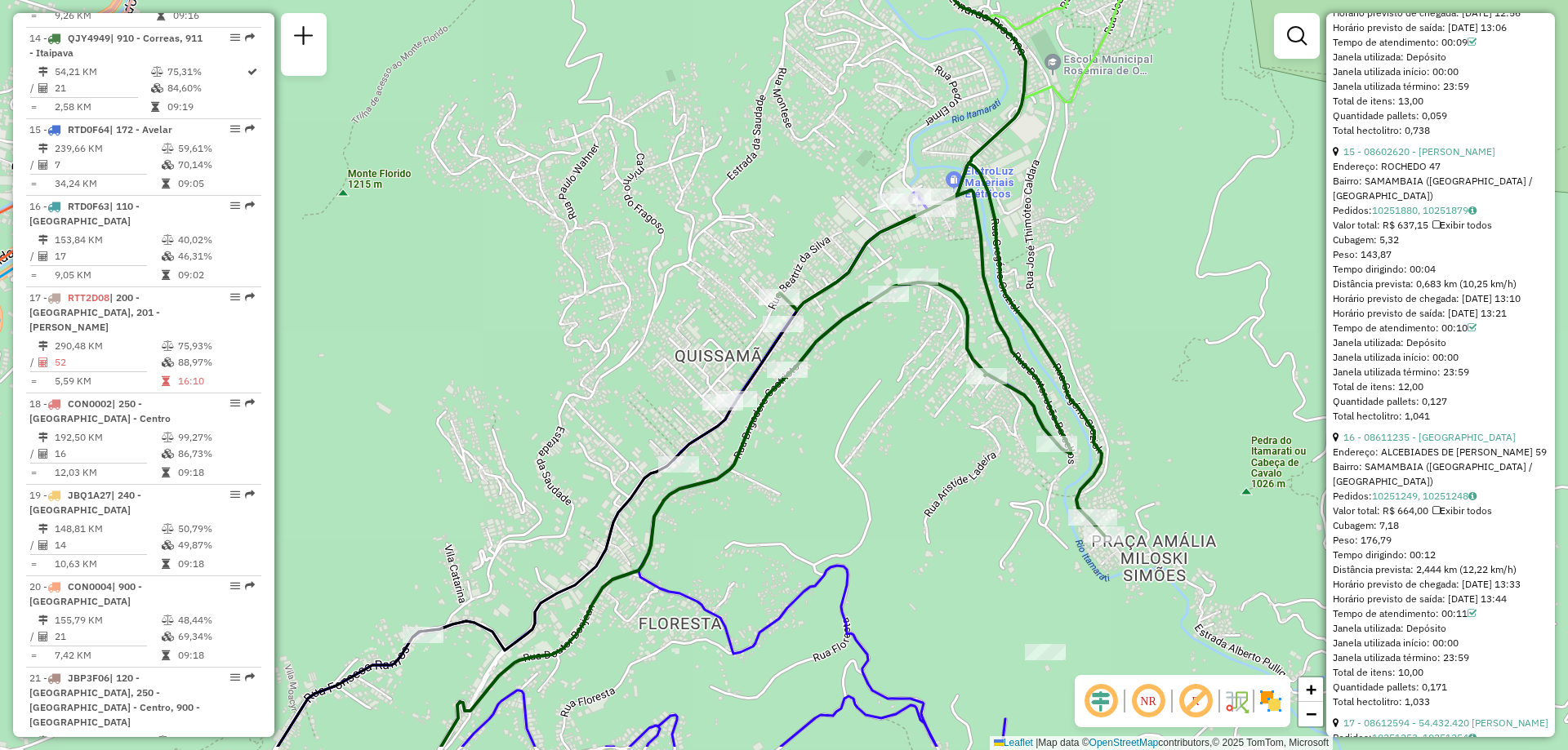
drag, startPoint x: 811, startPoint y: 563, endPoint x: 806, endPoint y: 485, distance: 78.2
click at [806, 485] on div "Janela de atendimento Grade de atendimento Capacidade Transportadoras Veículos …" at bounding box center [784, 375] width 1568 height 750
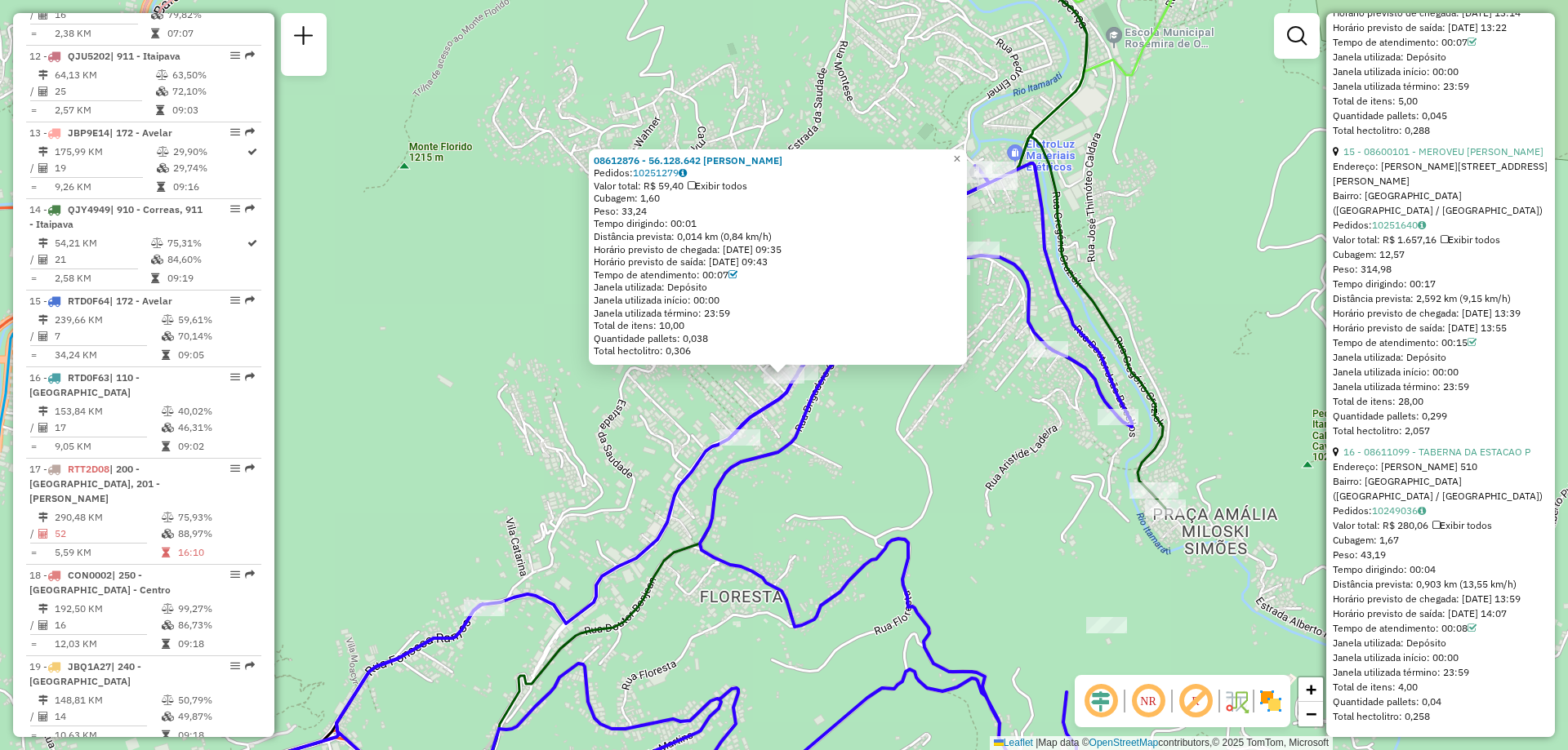
scroll to position [1575, 0]
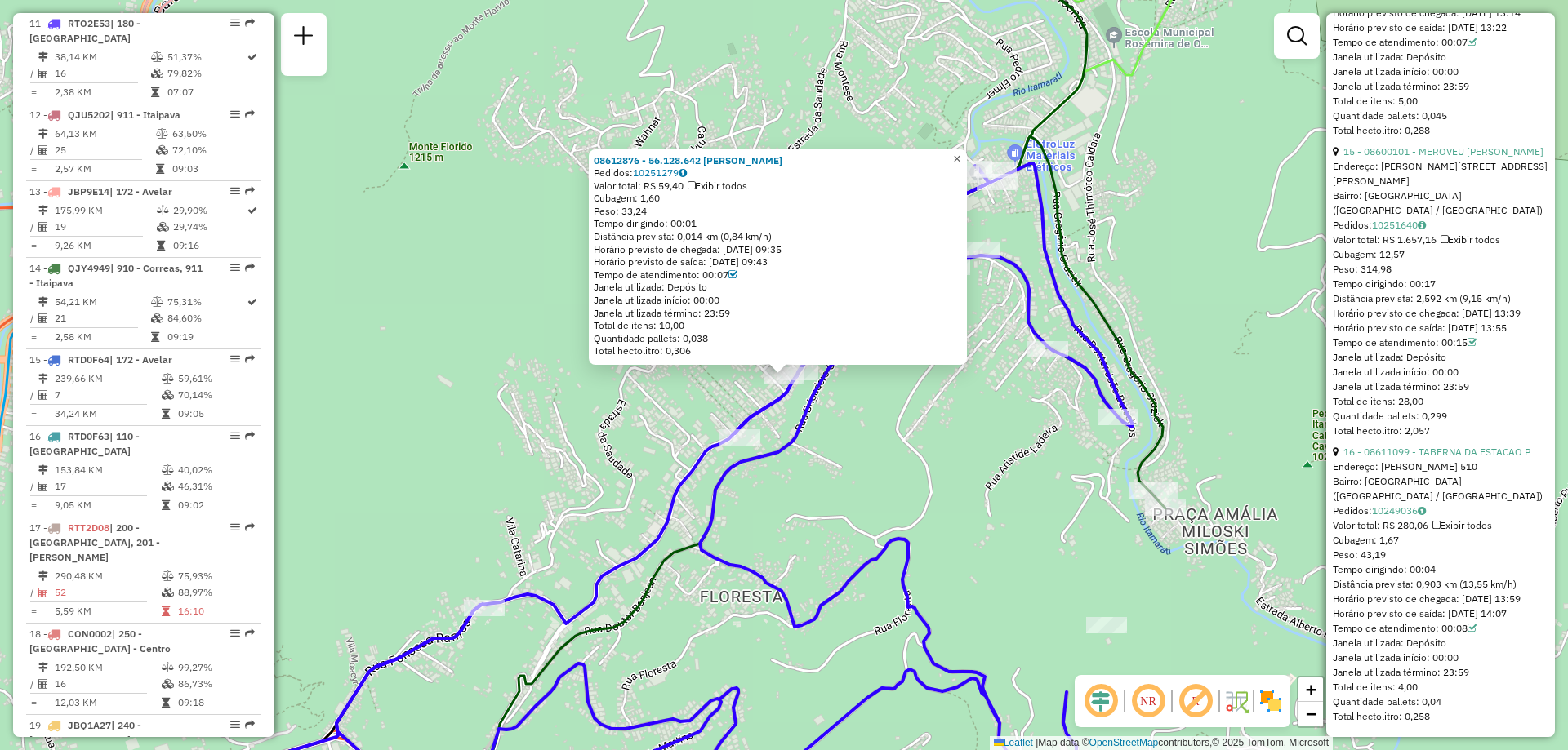
click at [961, 152] on span "×" at bounding box center [957, 159] width 7 height 14
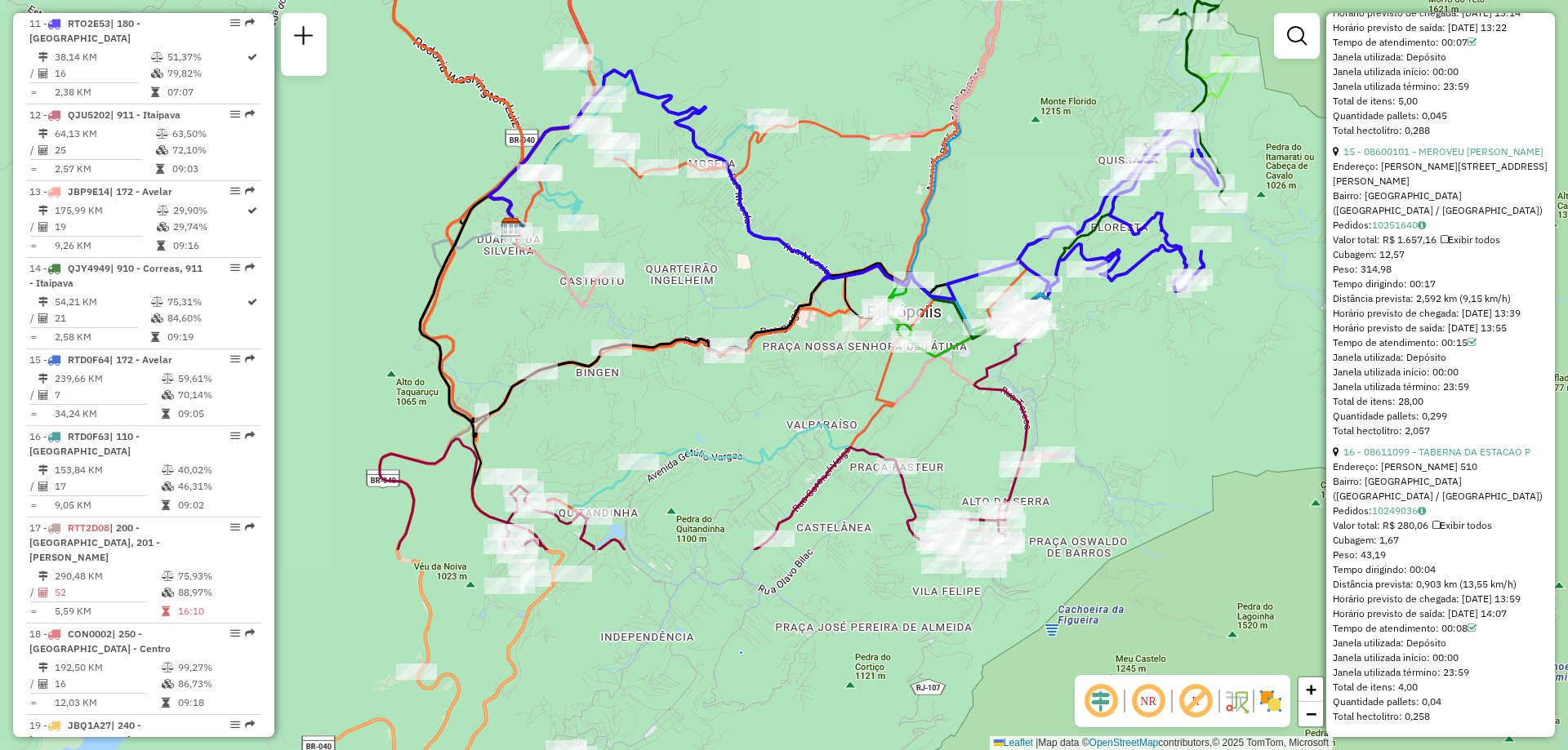
drag, startPoint x: 920, startPoint y: 632, endPoint x: 1122, endPoint y: 362, distance: 337.2
click at [1122, 362] on div "Janela de atendimento Grade de atendimento Capacidade Transportadoras Veículos …" at bounding box center [784, 375] width 1568 height 750
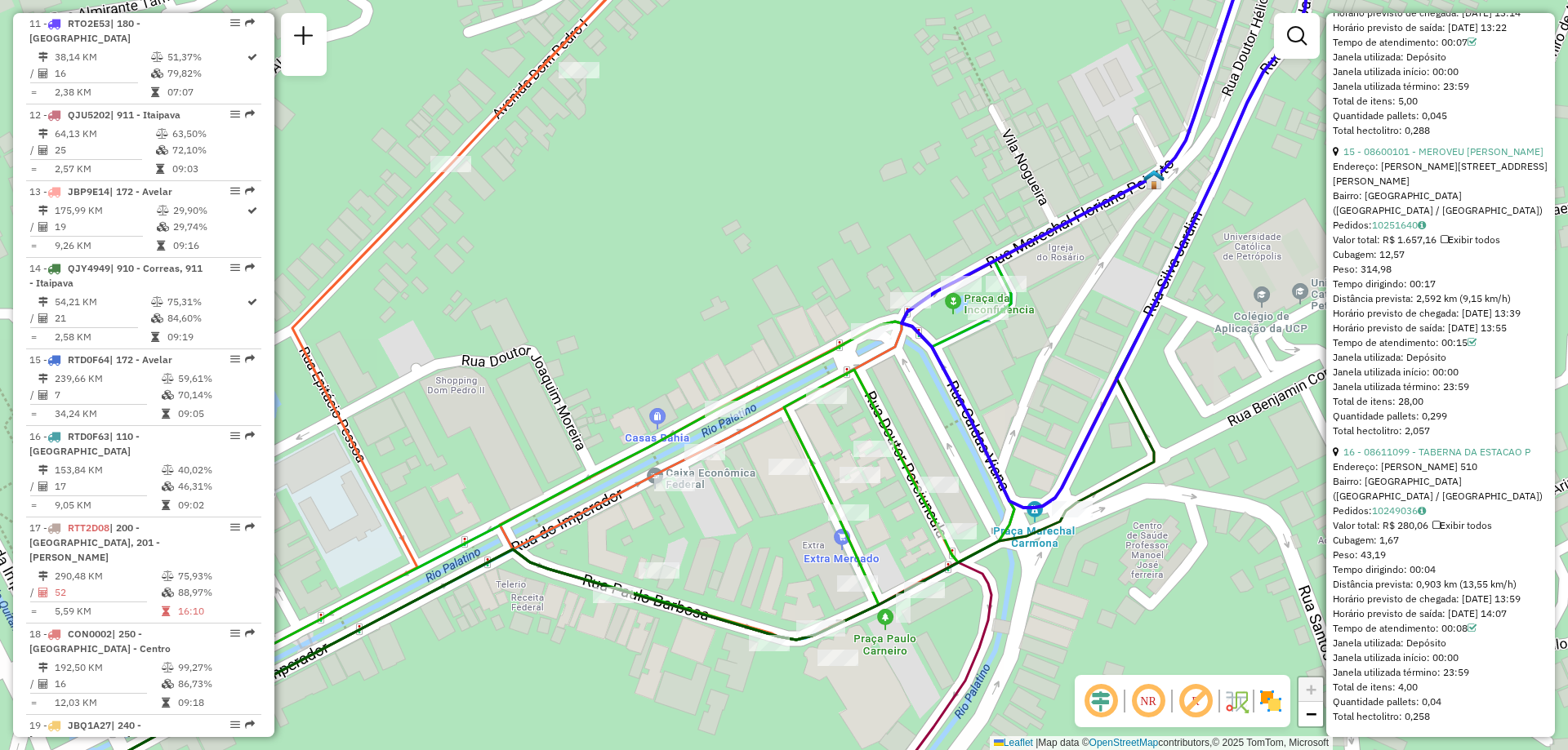
drag, startPoint x: 921, startPoint y: 314, endPoint x: 1200, endPoint y: 318, distance: 279.0
click at [1200, 318] on div "Janela de atendimento Grade de atendimento Capacidade Transportadoras Veículos …" at bounding box center [784, 375] width 1568 height 750
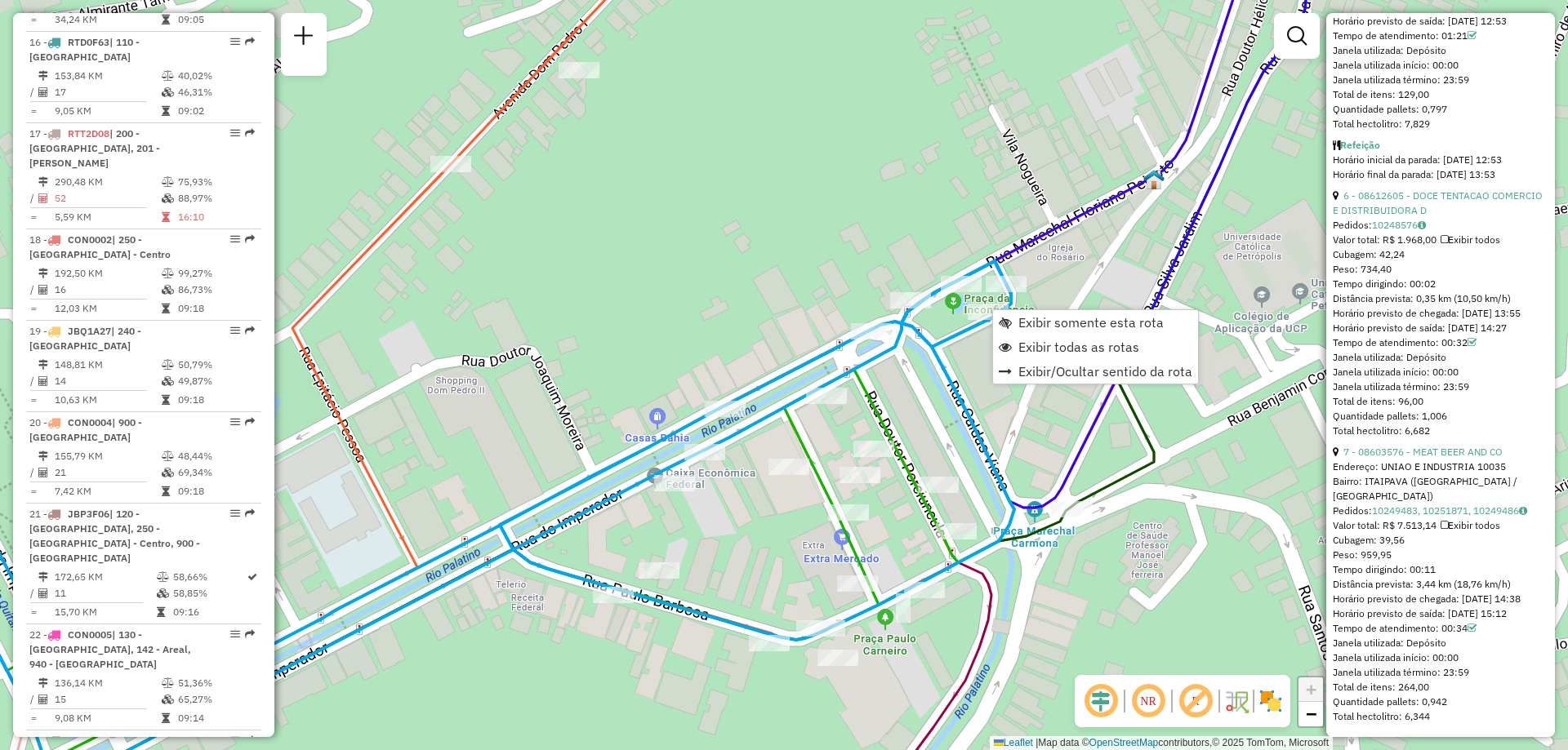
scroll to position [2705, 0]
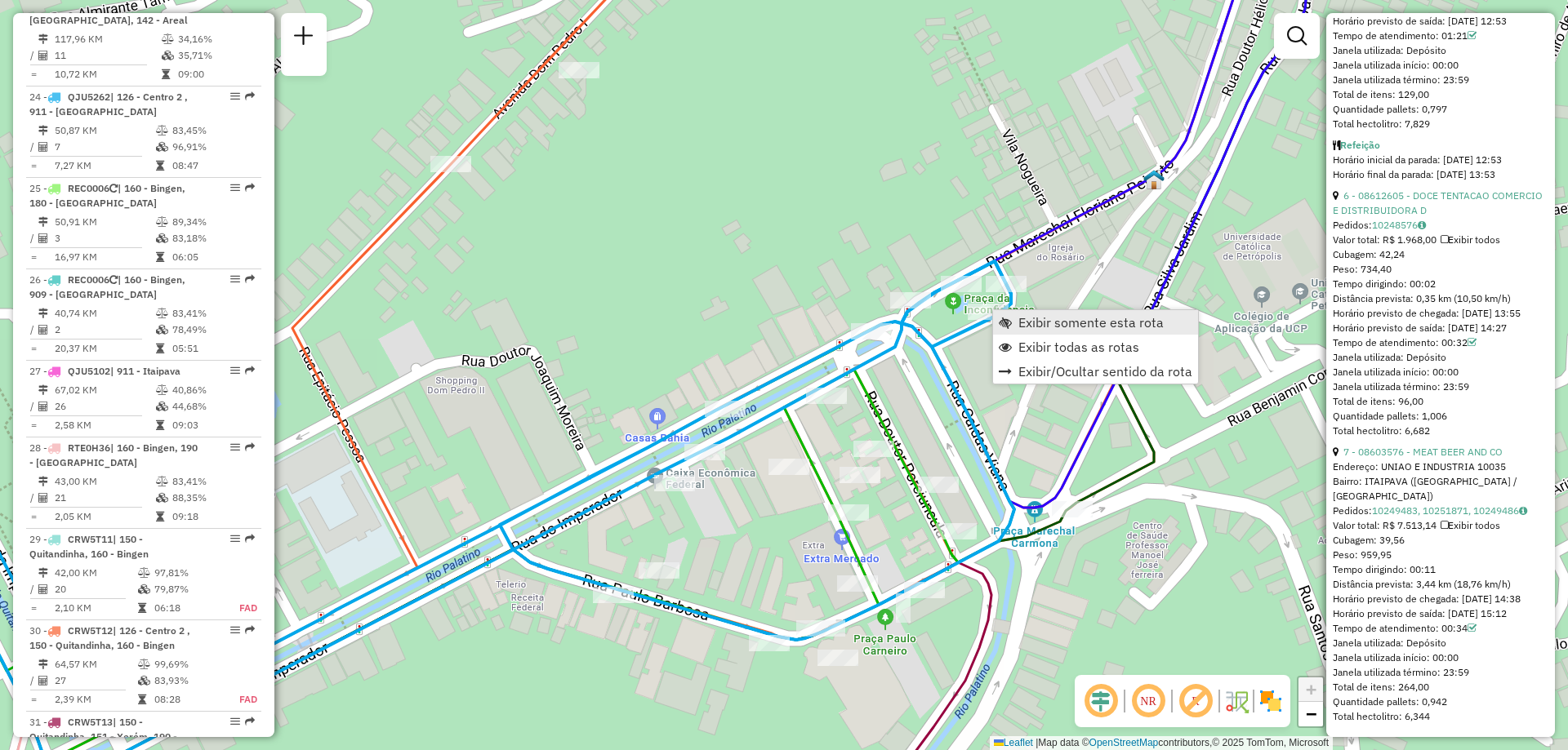
click at [1047, 324] on span "Exibir somente esta rota" at bounding box center [1090, 323] width 145 height 13
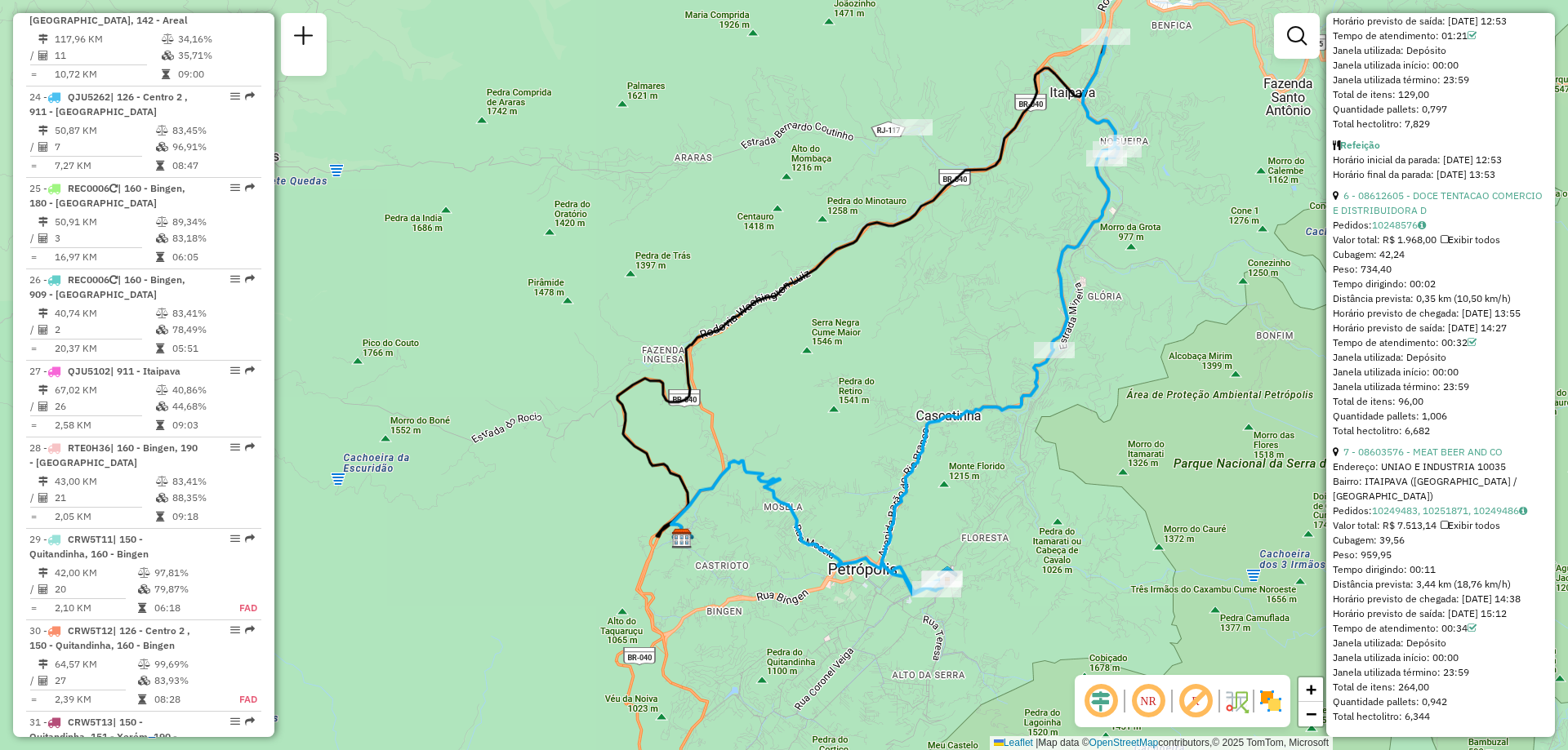
drag, startPoint x: 965, startPoint y: 552, endPoint x: 1048, endPoint y: 492, distance: 102.4
click at [1048, 492] on div "Janela de atendimento Grade de atendimento Capacidade Transportadoras Veículos …" at bounding box center [784, 375] width 1568 height 750
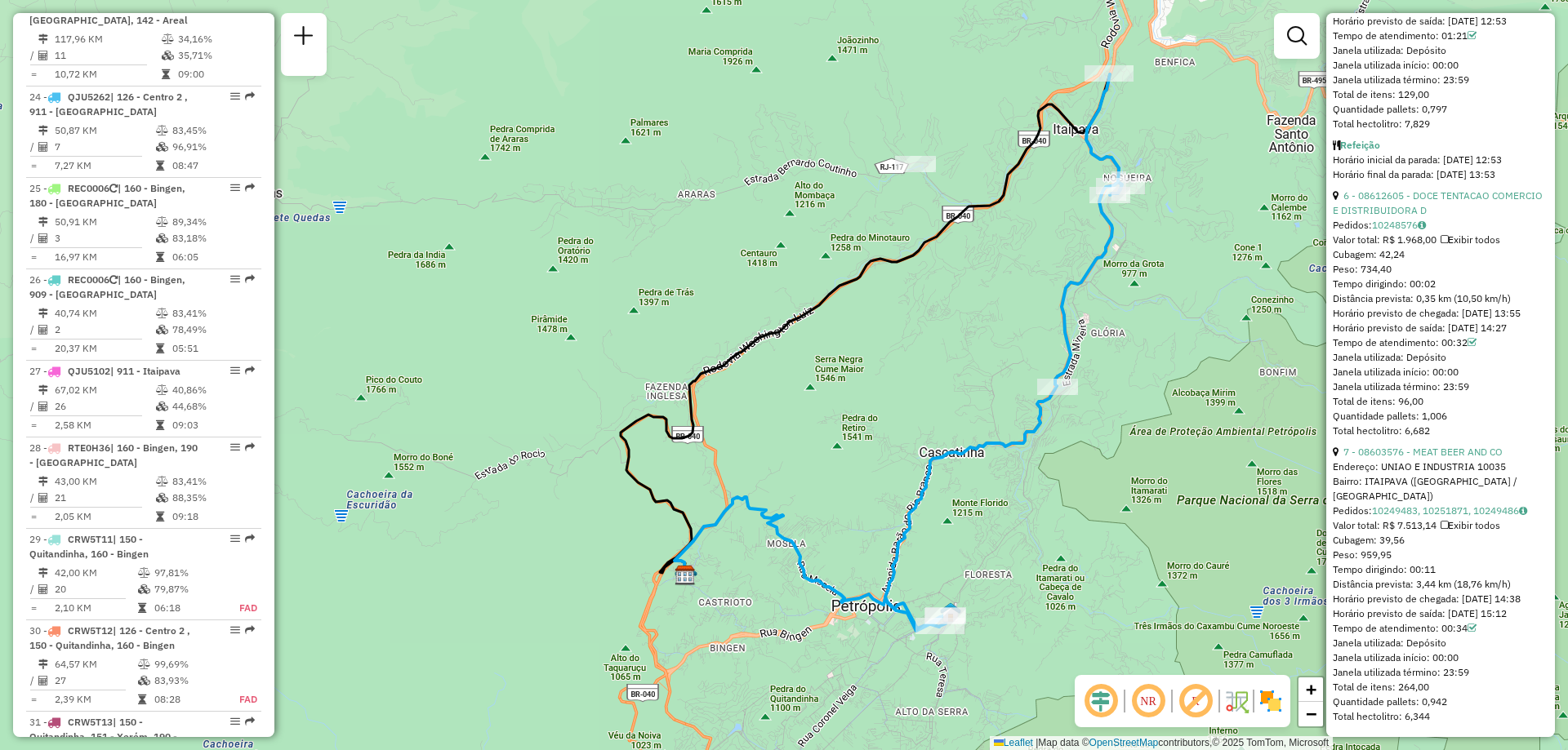
drag, startPoint x: 1172, startPoint y: 121, endPoint x: 1175, endPoint y: 159, distance: 38.1
click at [1175, 159] on div "Janela de atendimento Grade de atendimento Capacidade Transportadoras Veículos …" at bounding box center [784, 375] width 1568 height 750
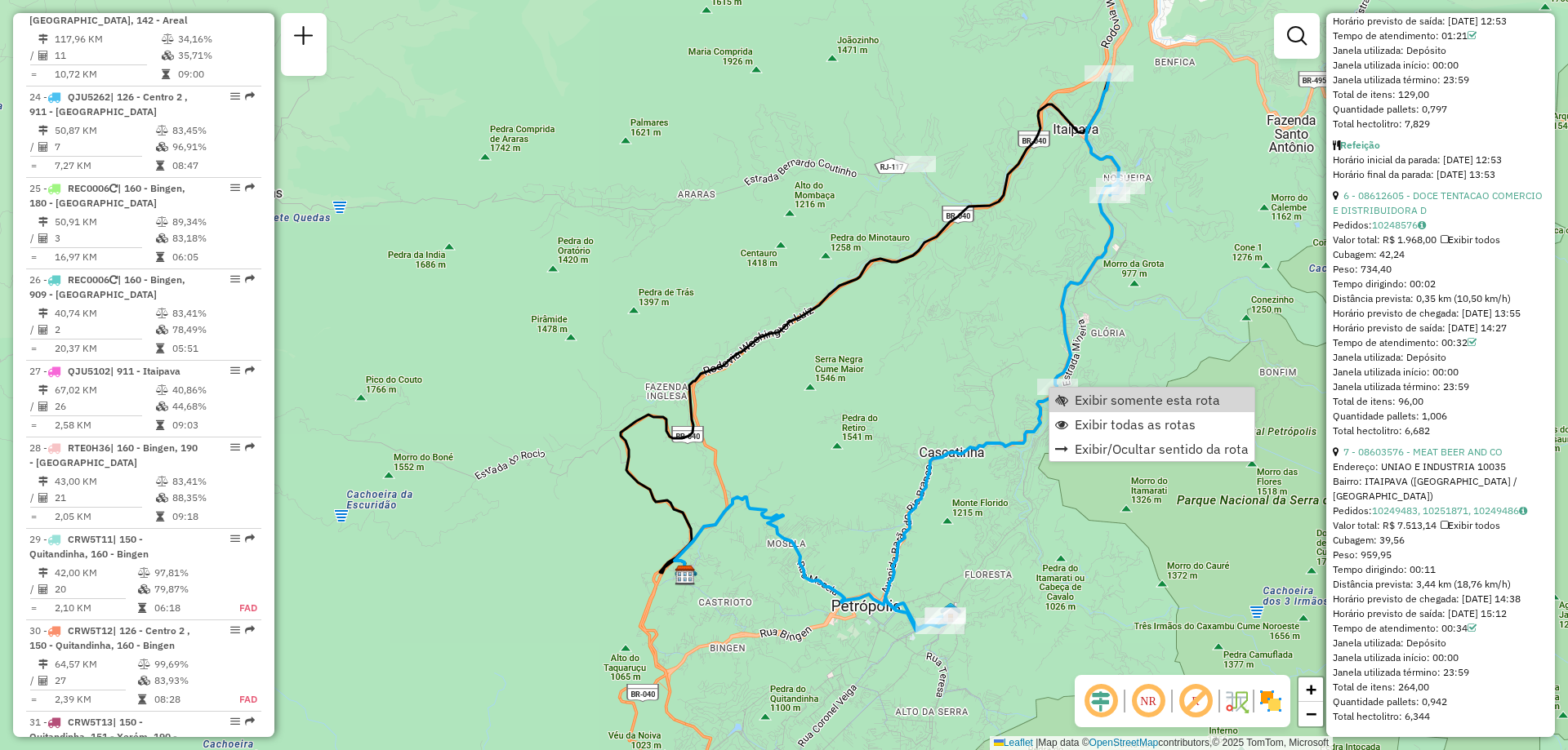
click at [1008, 673] on div "Janela de atendimento Grade de atendimento Capacidade Transportadoras Veículos …" at bounding box center [784, 375] width 1568 height 750
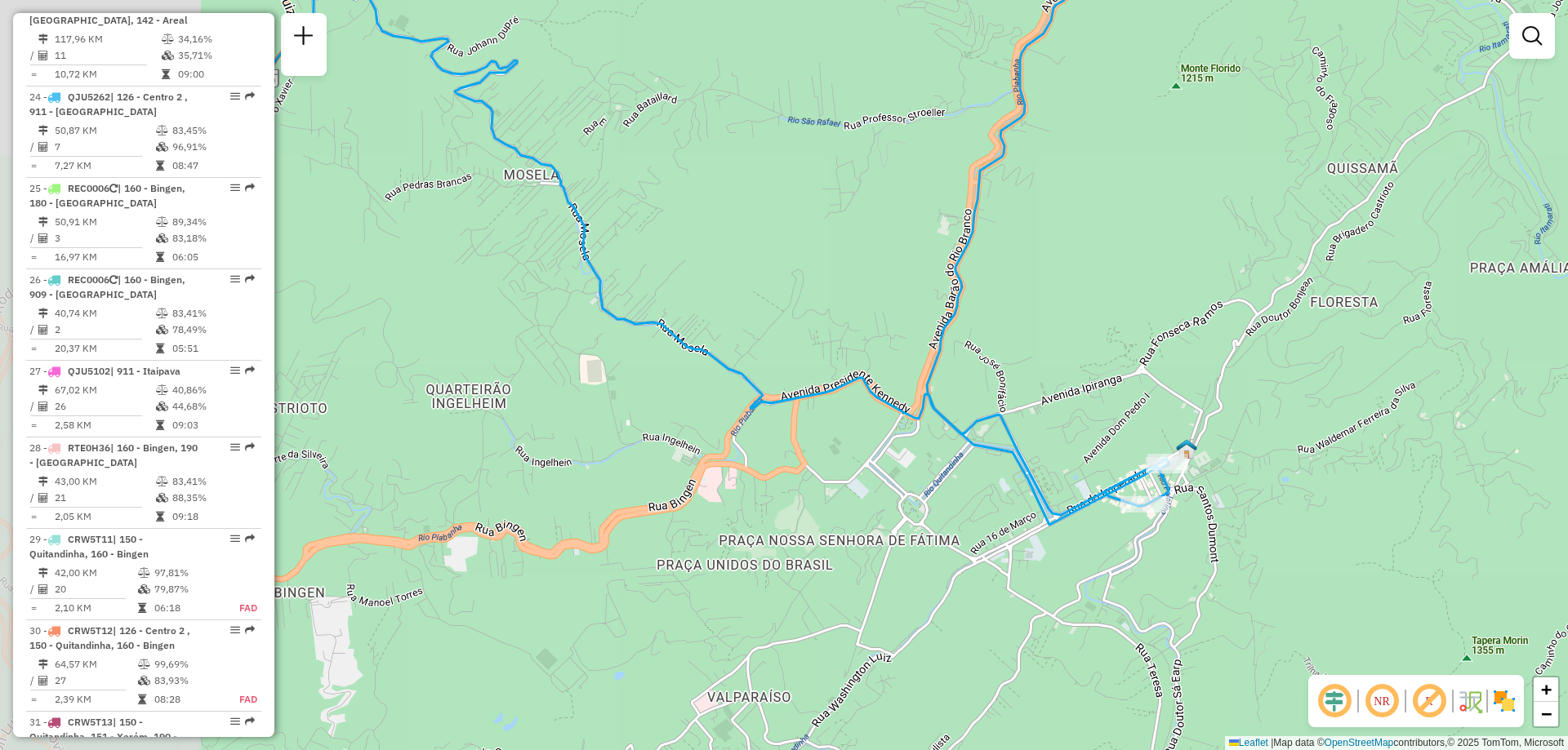
drag, startPoint x: 932, startPoint y: 667, endPoint x: 1176, endPoint y: 533, distance: 278.4
click at [1176, 533] on div "Janela de atendimento Grade de atendimento Capacidade Transportadoras Veículos …" at bounding box center [784, 375] width 1568 height 750
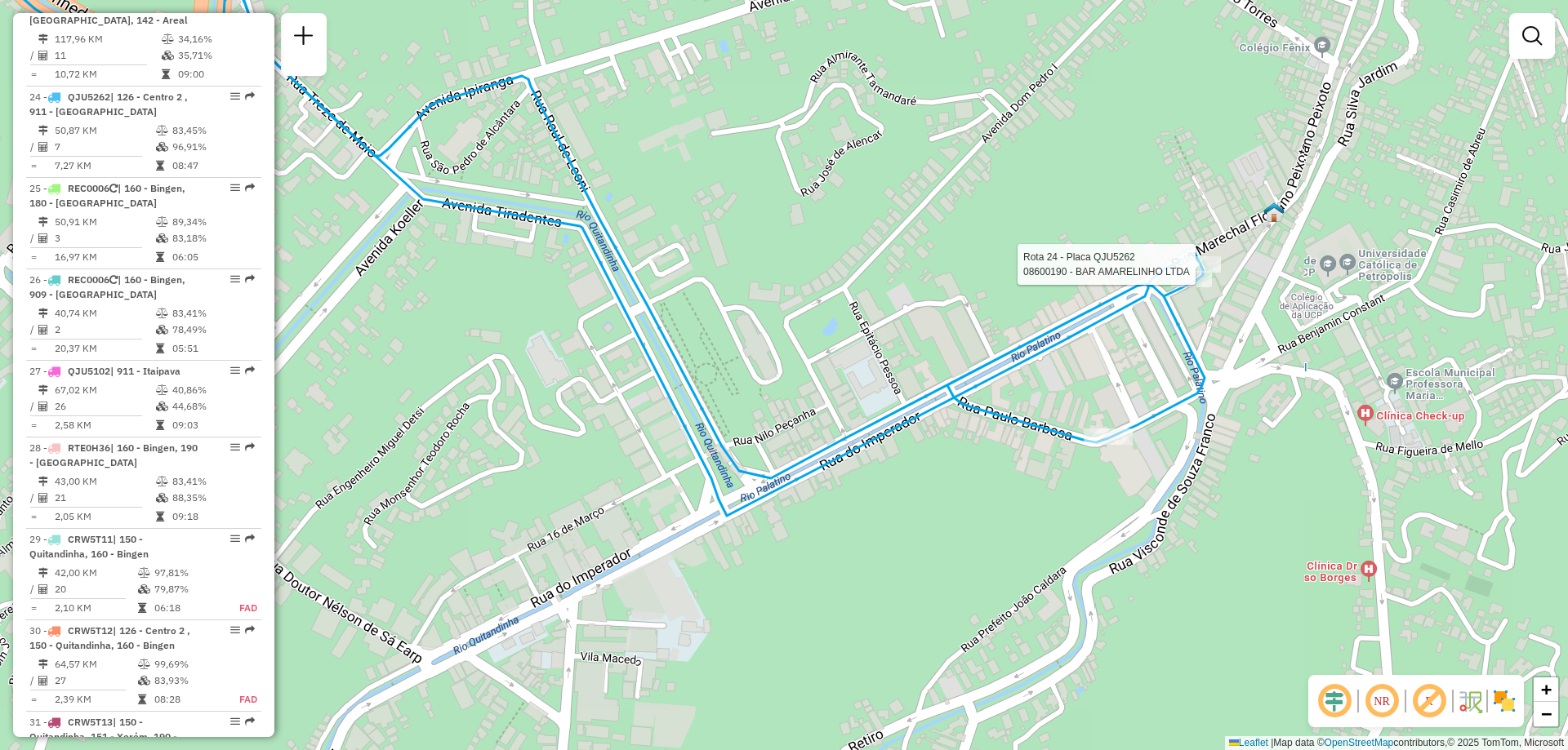
select select "**********"
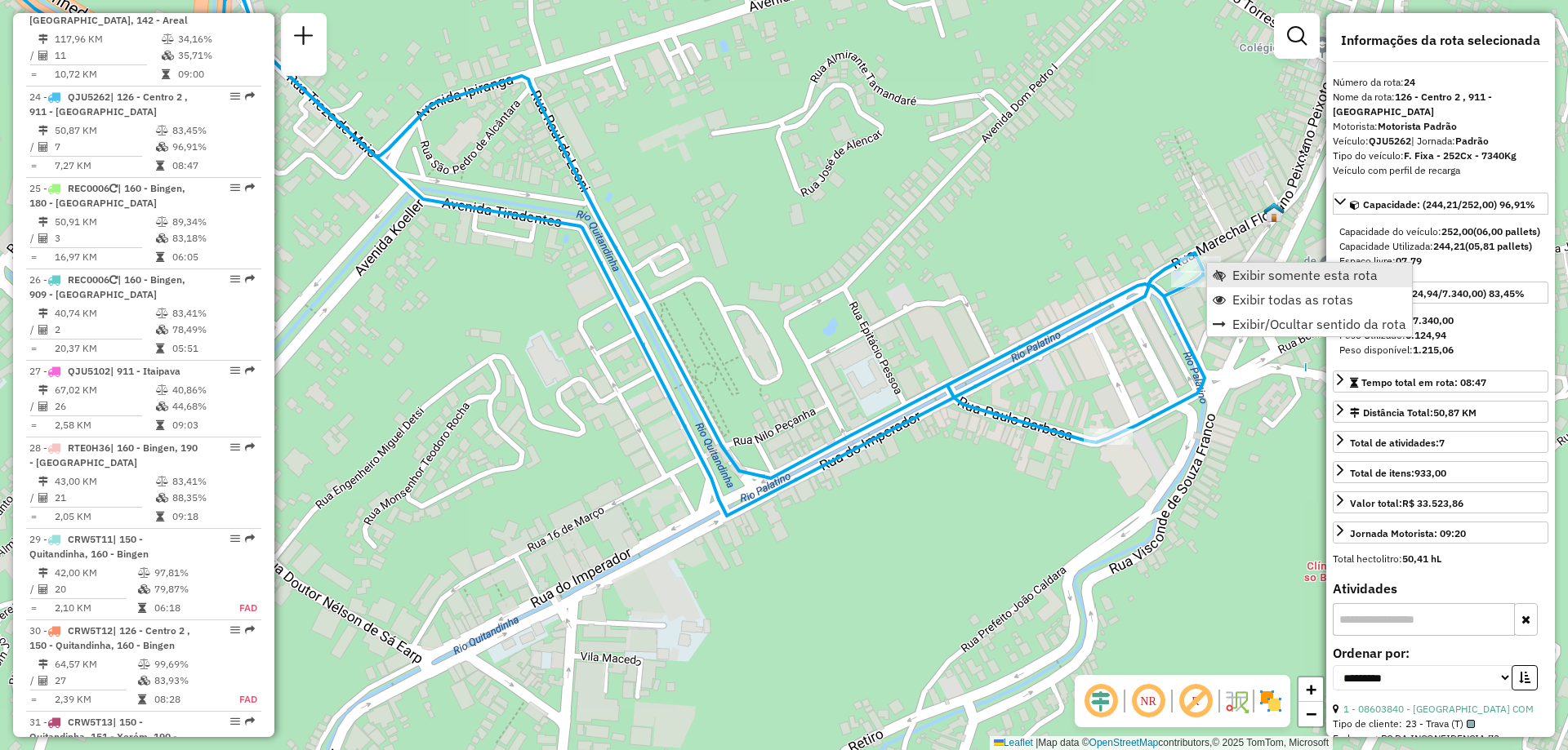
click at [1263, 273] on span "Exibir somente esta rota" at bounding box center [1305, 275] width 145 height 13
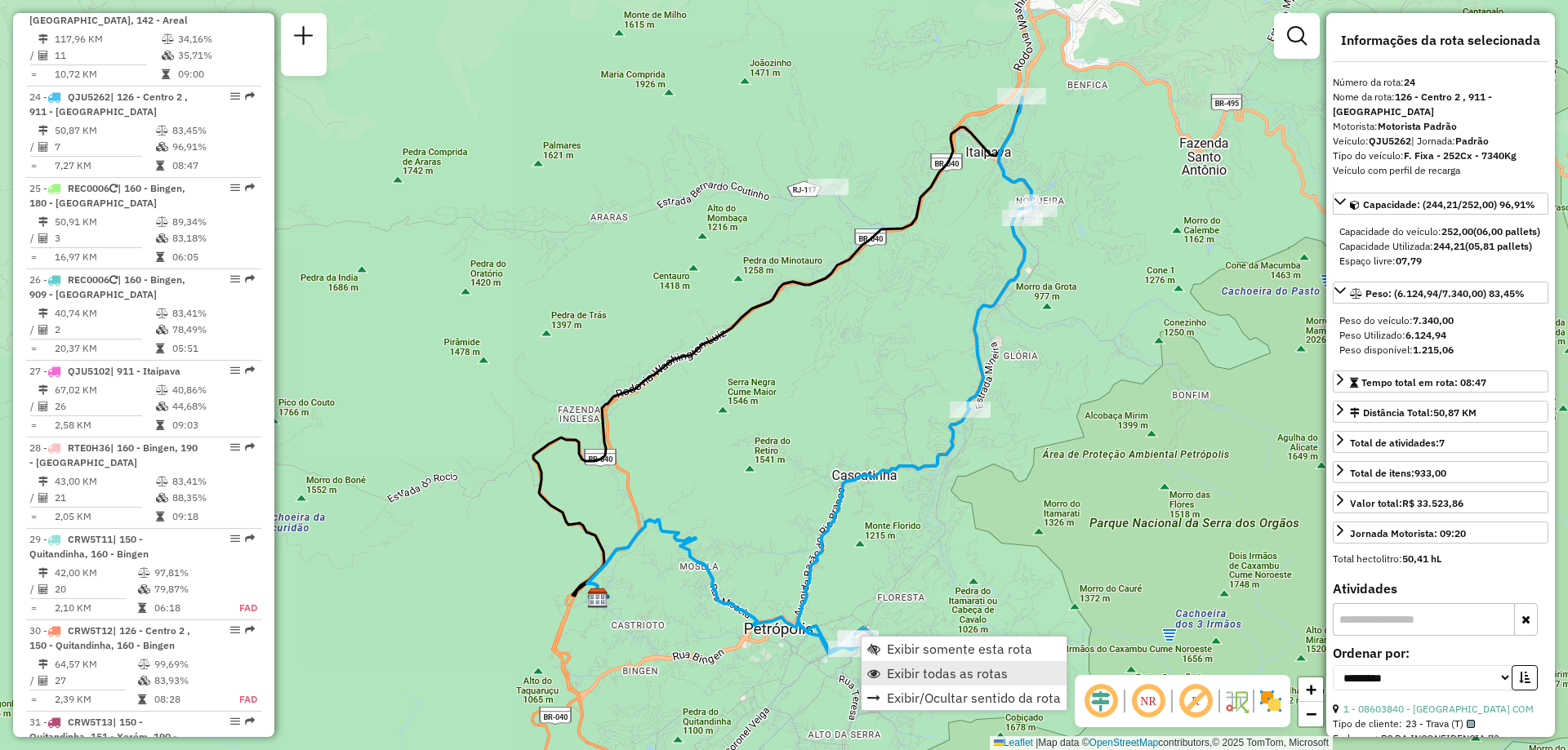
click at [891, 679] on span "Exibir todas as rotas" at bounding box center [947, 673] width 121 height 13
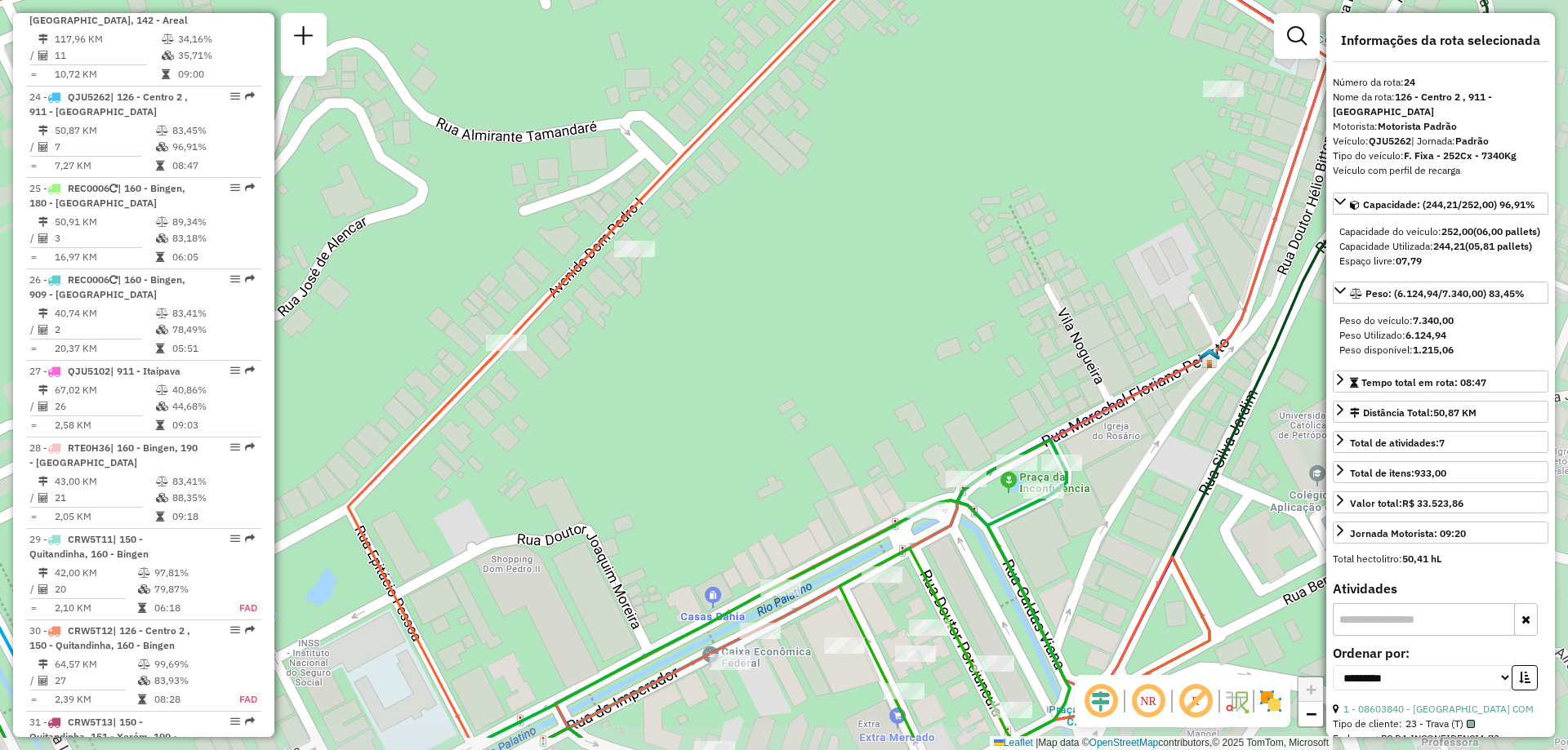
drag, startPoint x: 1199, startPoint y: 466, endPoint x: 1030, endPoint y: 378, distance: 190.5
click at [1030, 378] on div "Janela de atendimento Grade de atendimento Capacidade Transportadoras Veículos …" at bounding box center [784, 375] width 1568 height 750
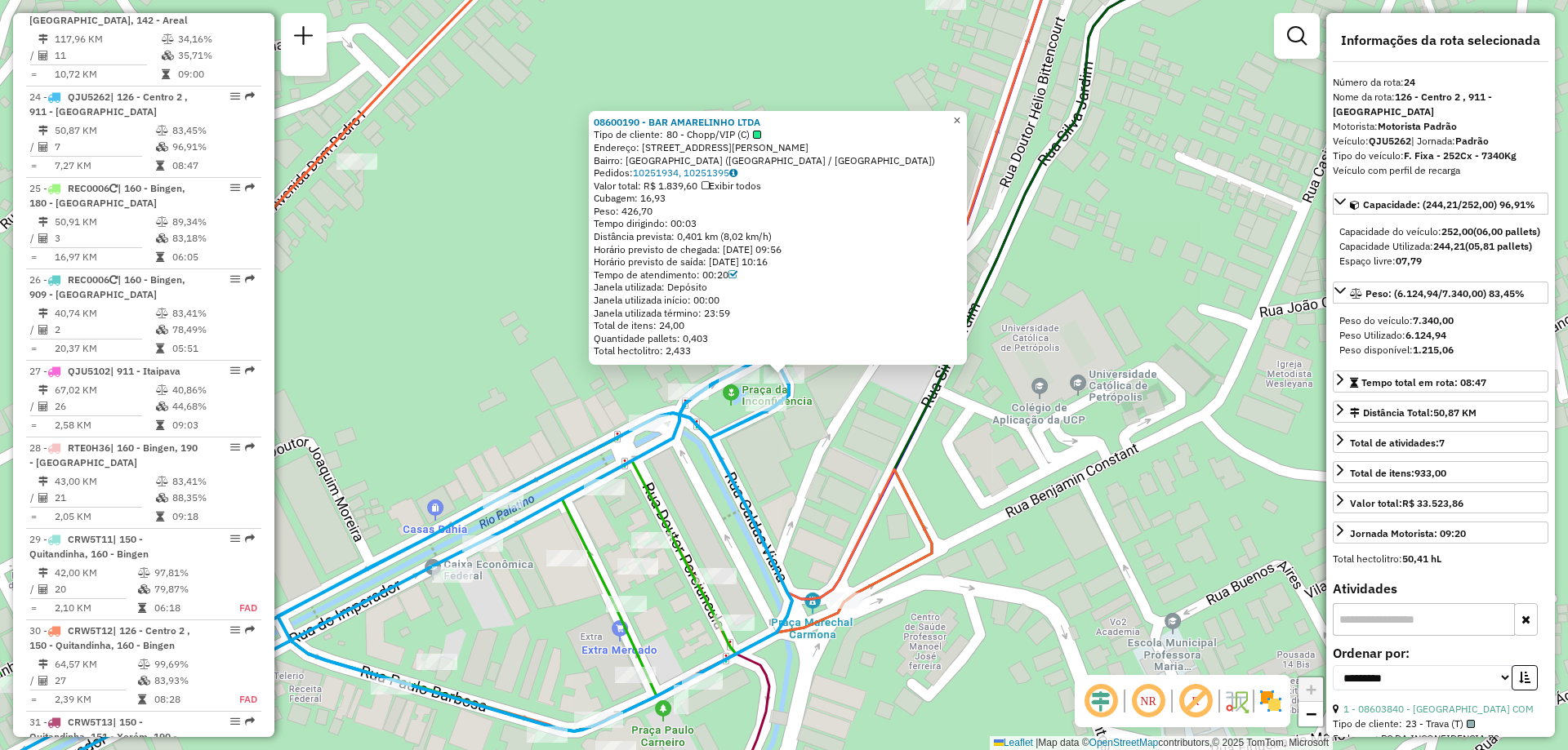
click at [961, 114] on span "×" at bounding box center [957, 120] width 7 height 14
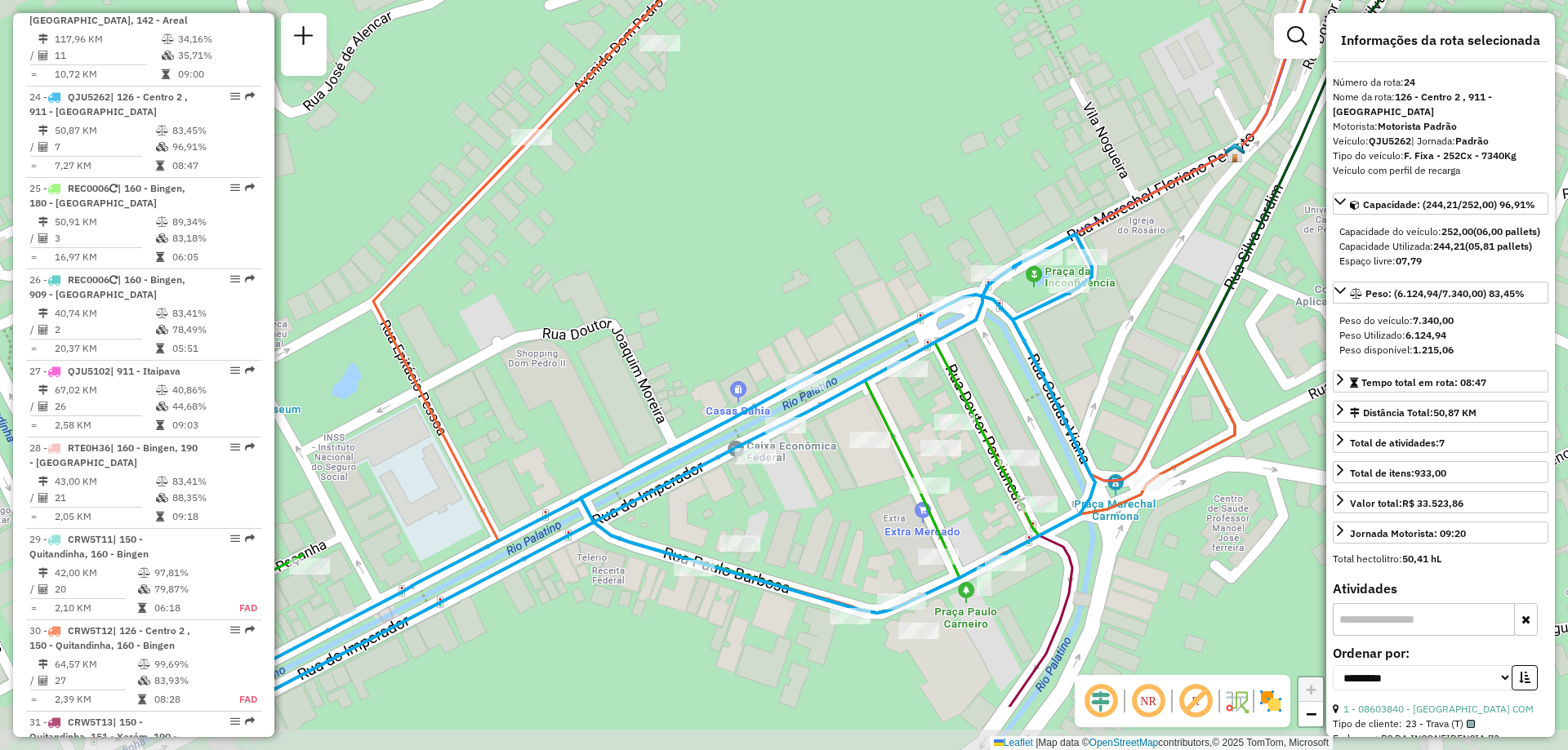
drag, startPoint x: 686, startPoint y: 261, endPoint x: 988, endPoint y: 142, distance: 324.6
click at [988, 142] on div "Janela de atendimento Grade de atendimento Capacidade Transportadoras Veículos …" at bounding box center [784, 375] width 1568 height 750
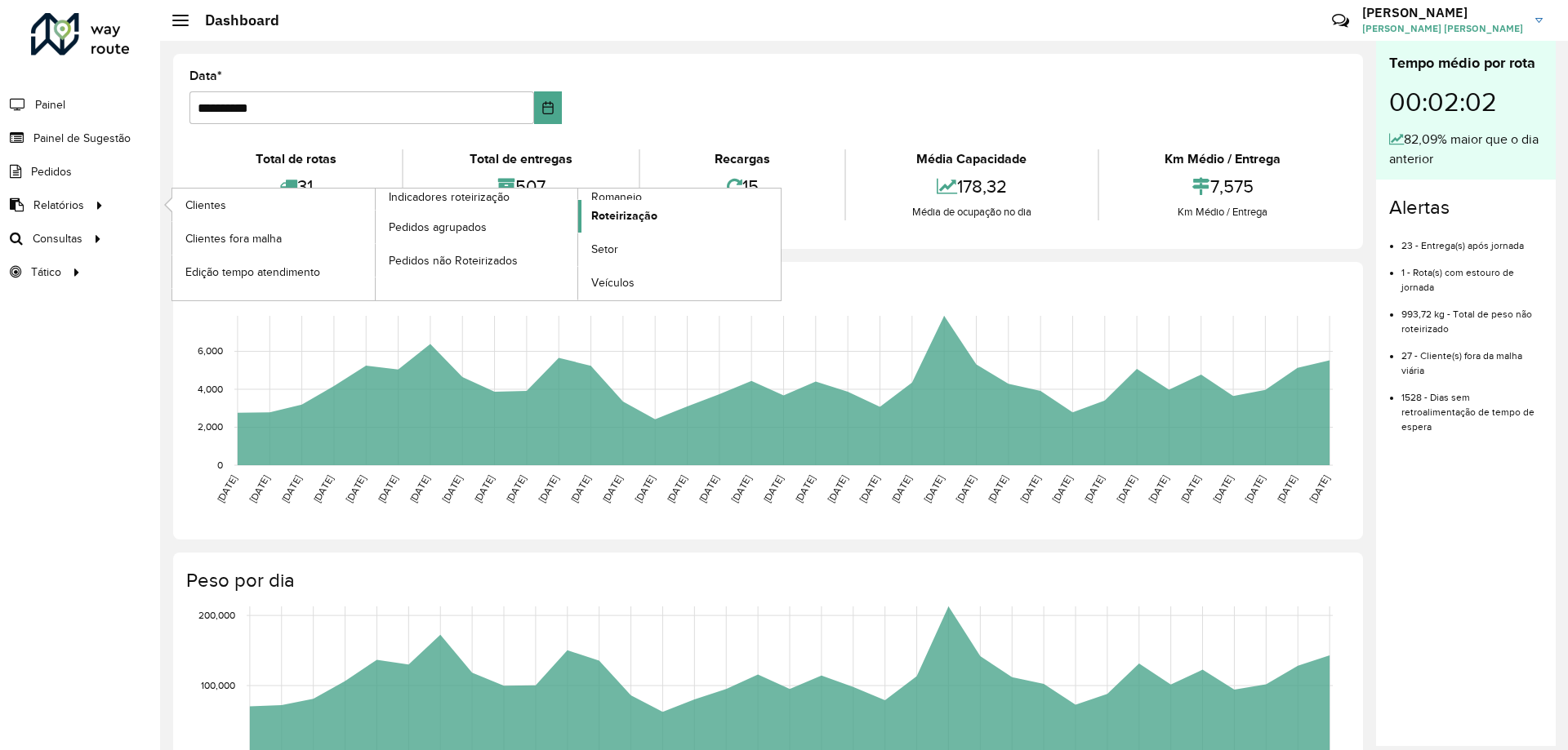
click at [624, 206] on link "Roteirização" at bounding box center [679, 216] width 202 height 33
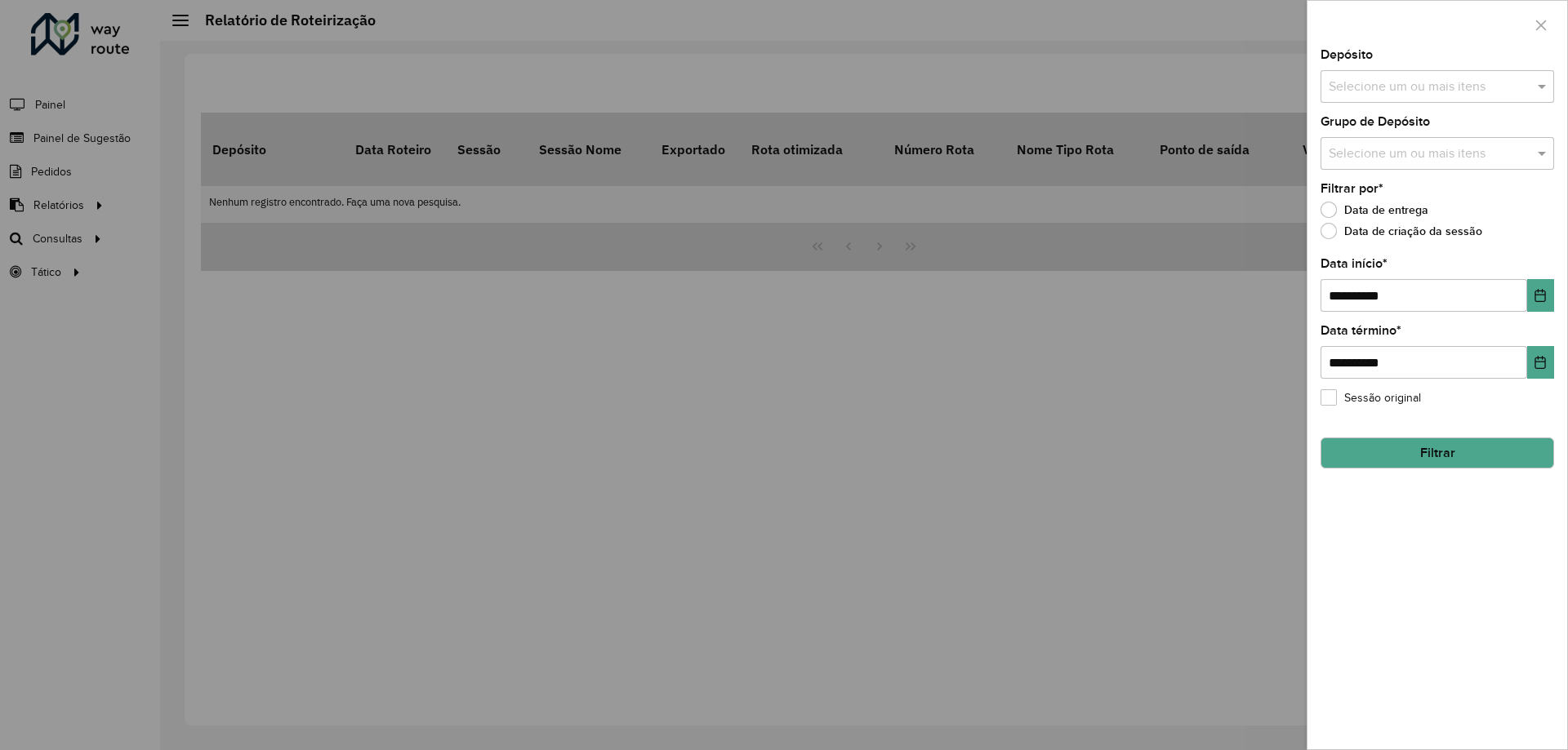
click at [1393, 90] on input "text" at bounding box center [1429, 87] width 209 height 20
click at [1378, 161] on div "CDD [GEOGRAPHIC_DATA]" at bounding box center [1438, 168] width 232 height 27
click at [1543, 87] on span at bounding box center [1544, 87] width 20 height 20
click at [1479, 142] on div "Selecione um ou mais itens" at bounding box center [1438, 154] width 233 height 33
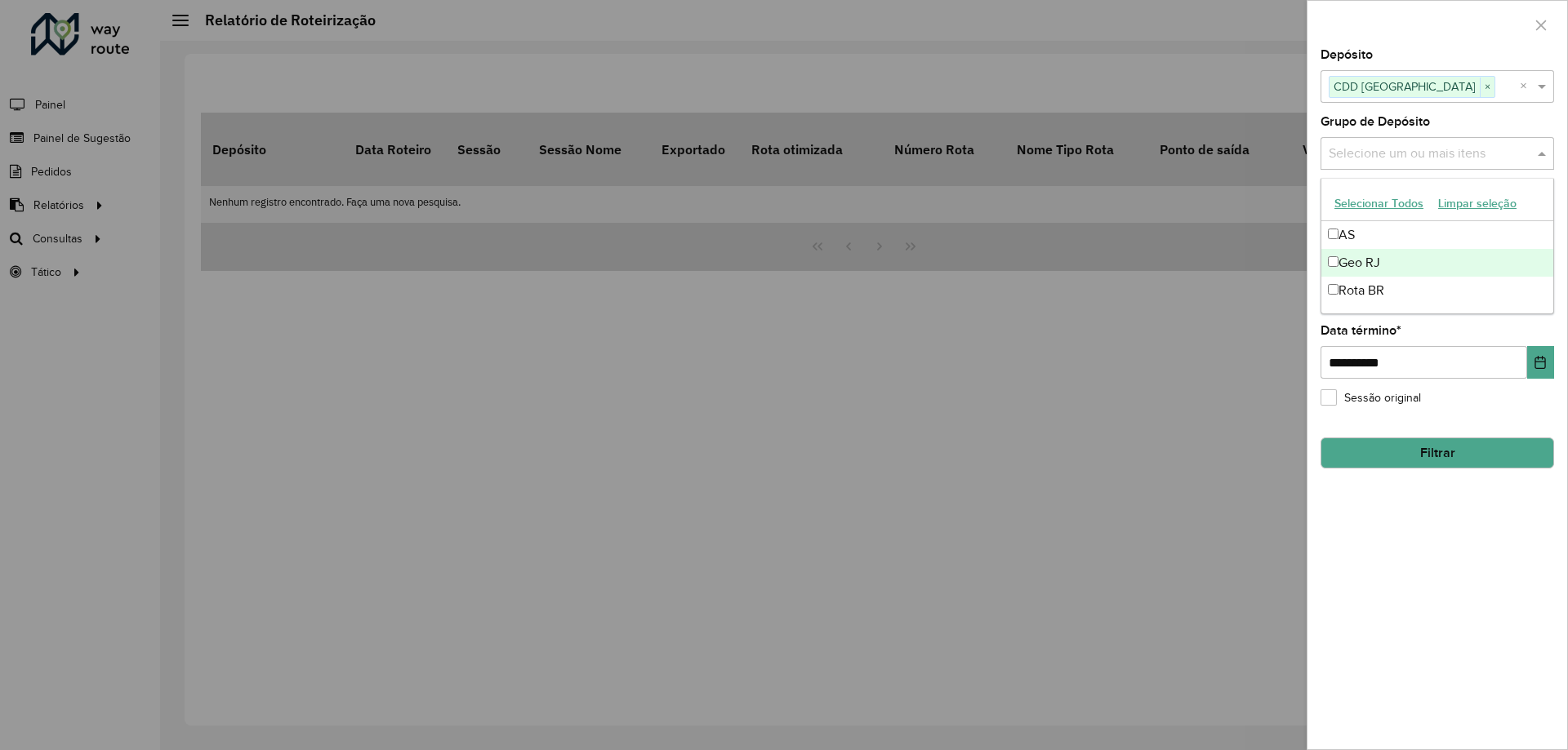
click at [1371, 256] on div "Geo RJ" at bounding box center [1438, 262] width 232 height 27
click at [1543, 154] on span at bounding box center [1544, 154] width 20 height 20
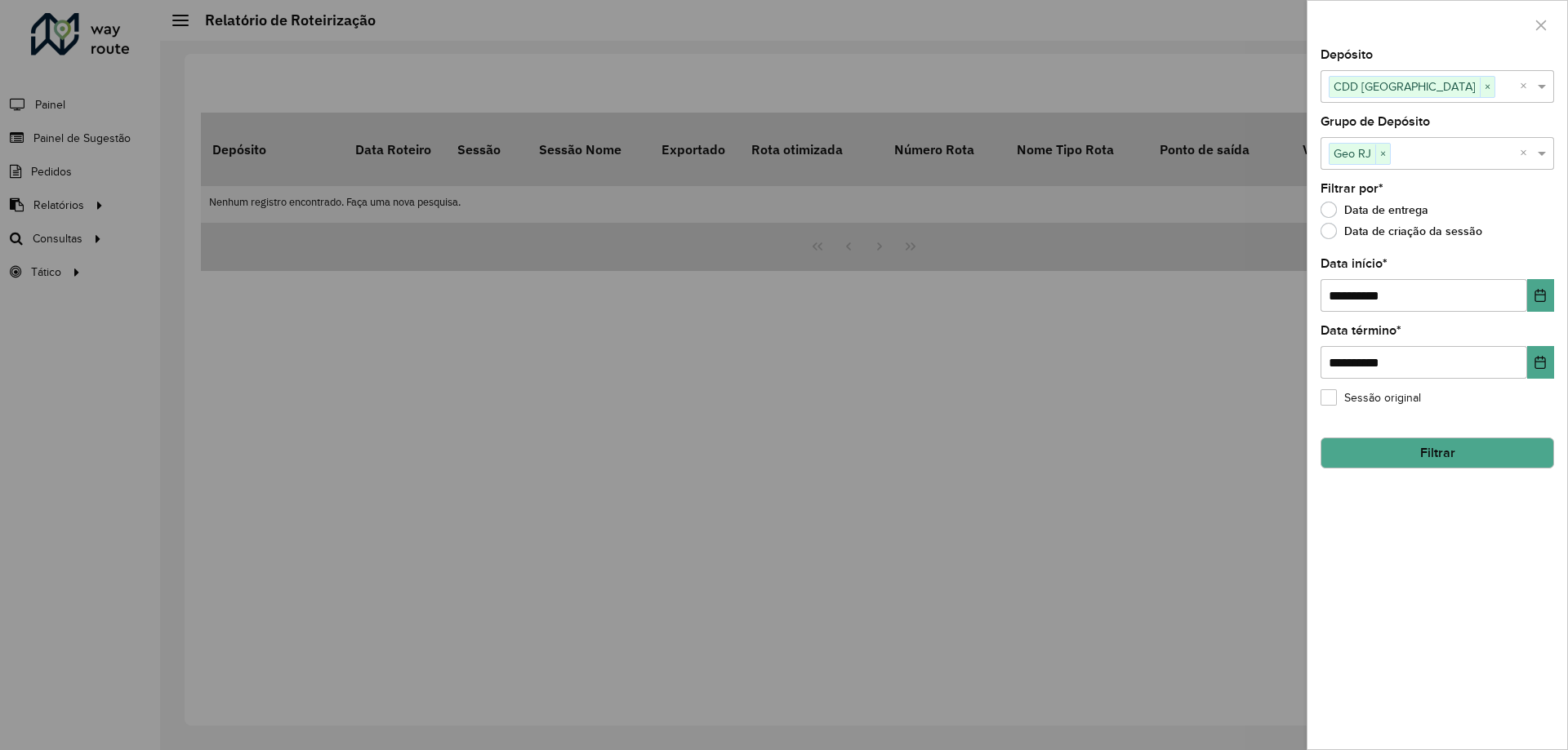
click at [1437, 452] on button "Filtrar" at bounding box center [1438, 453] width 233 height 31
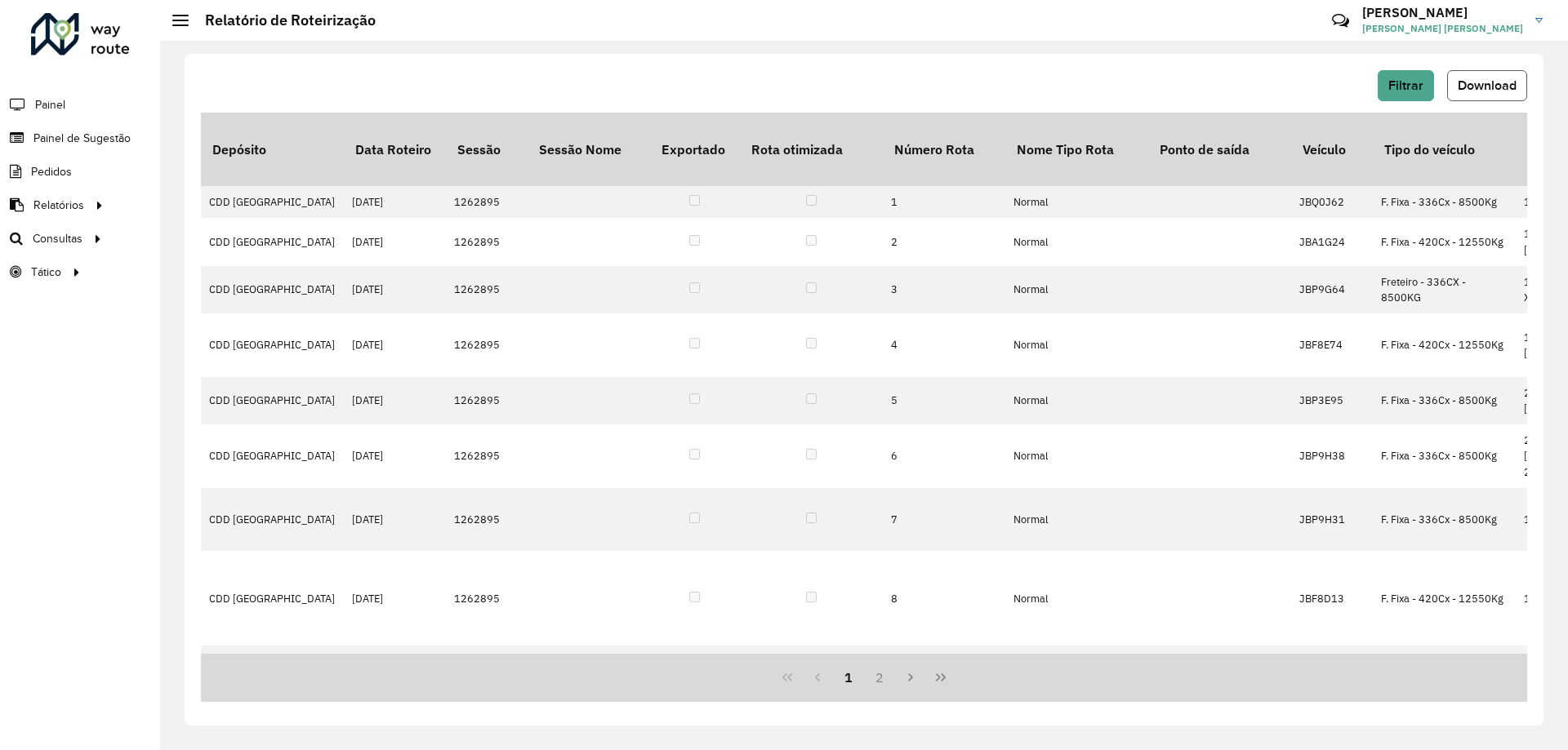
click at [1463, 87] on span "Download" at bounding box center [1487, 85] width 59 height 14
